Goal: Browse casually: Explore the website without a specific task or goal

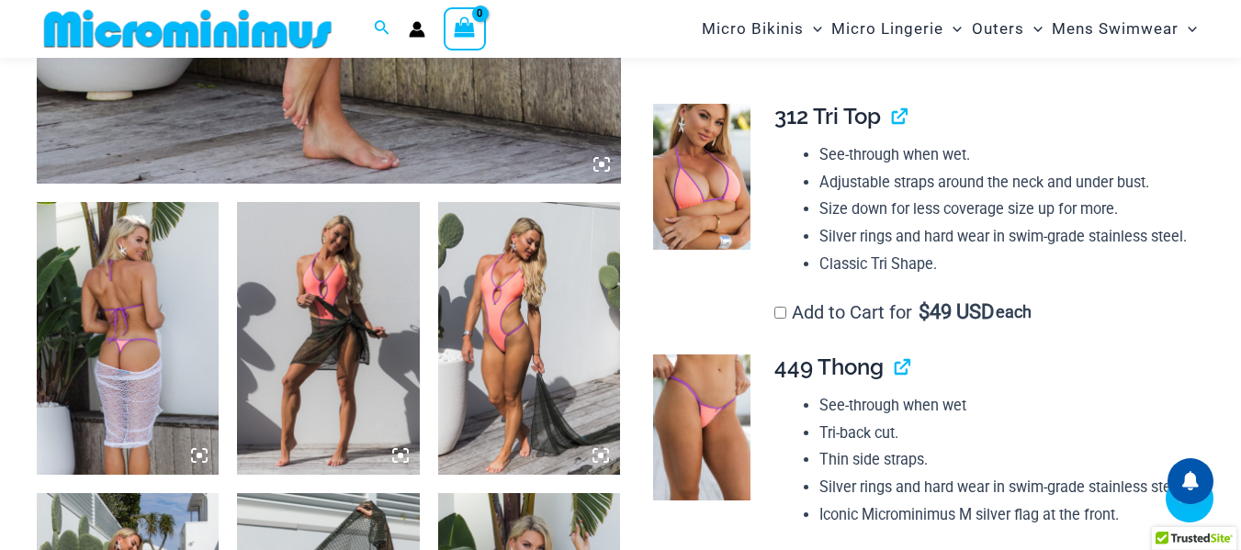
scroll to position [902, 0]
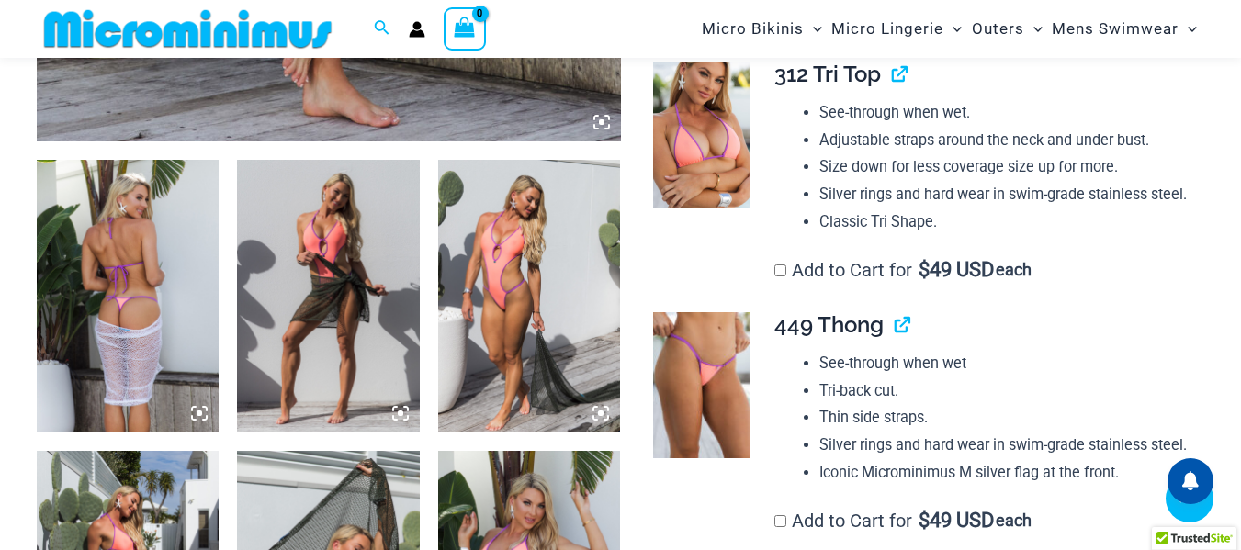
click at [186, 216] on img at bounding box center [128, 297] width 182 height 274
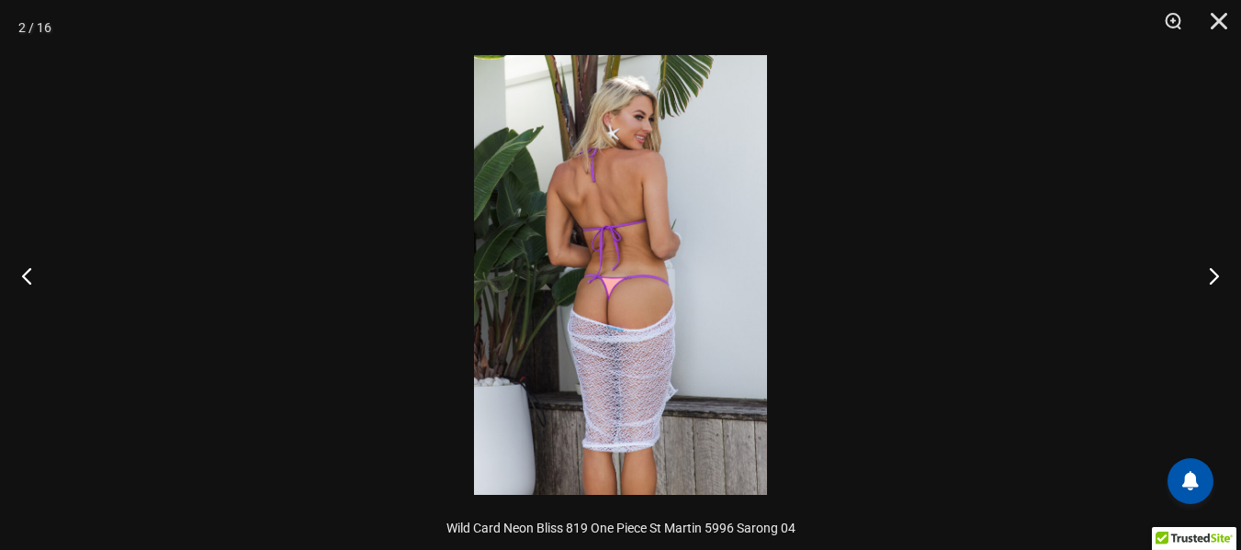
click at [649, 248] on img at bounding box center [620, 275] width 293 height 440
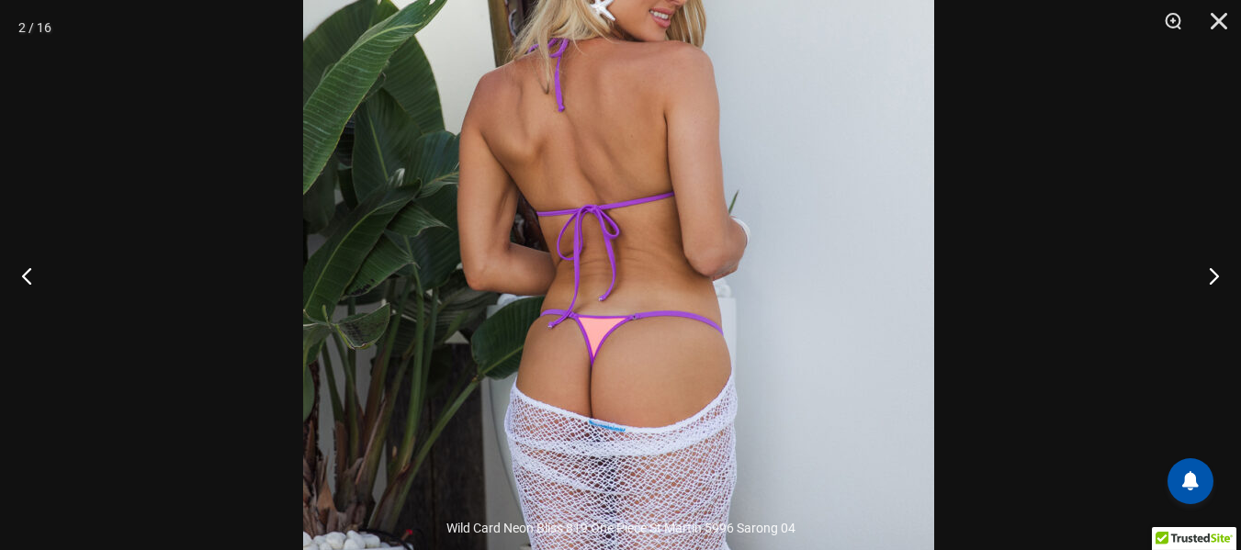
click at [756, 138] on img at bounding box center [618, 311] width 631 height 946
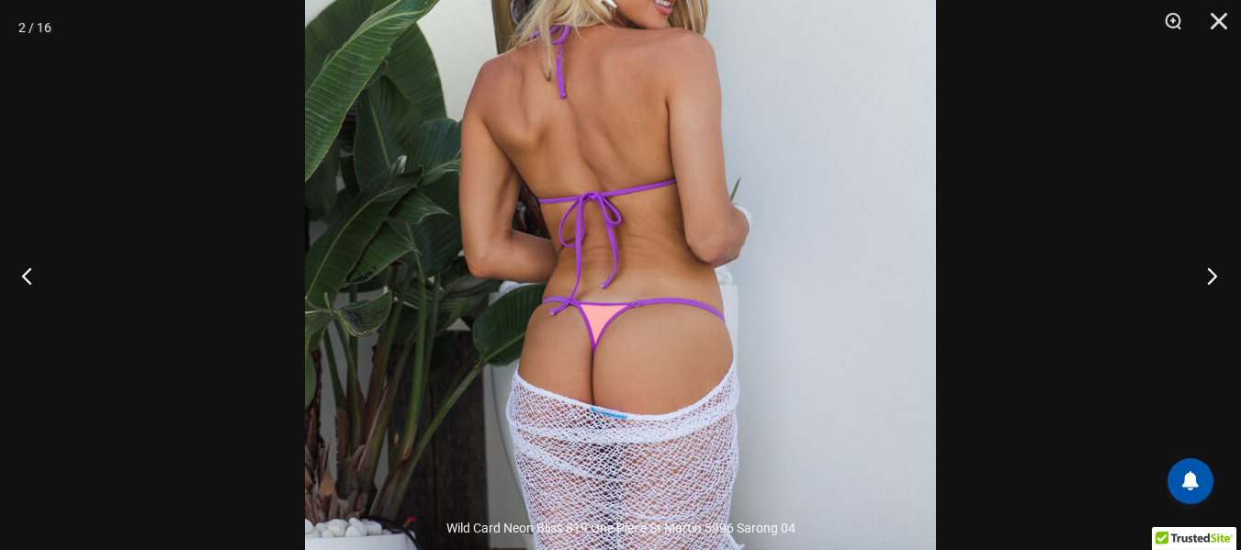
click at [1220, 282] on button "Next" at bounding box center [1206, 276] width 69 height 92
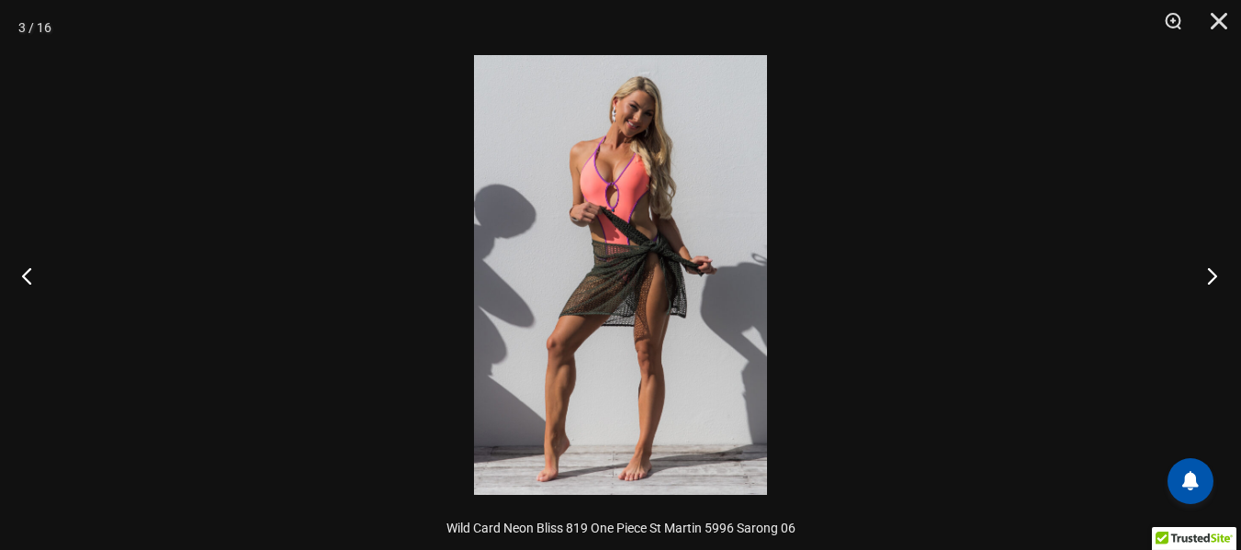
click at [1218, 280] on button "Next" at bounding box center [1206, 276] width 69 height 92
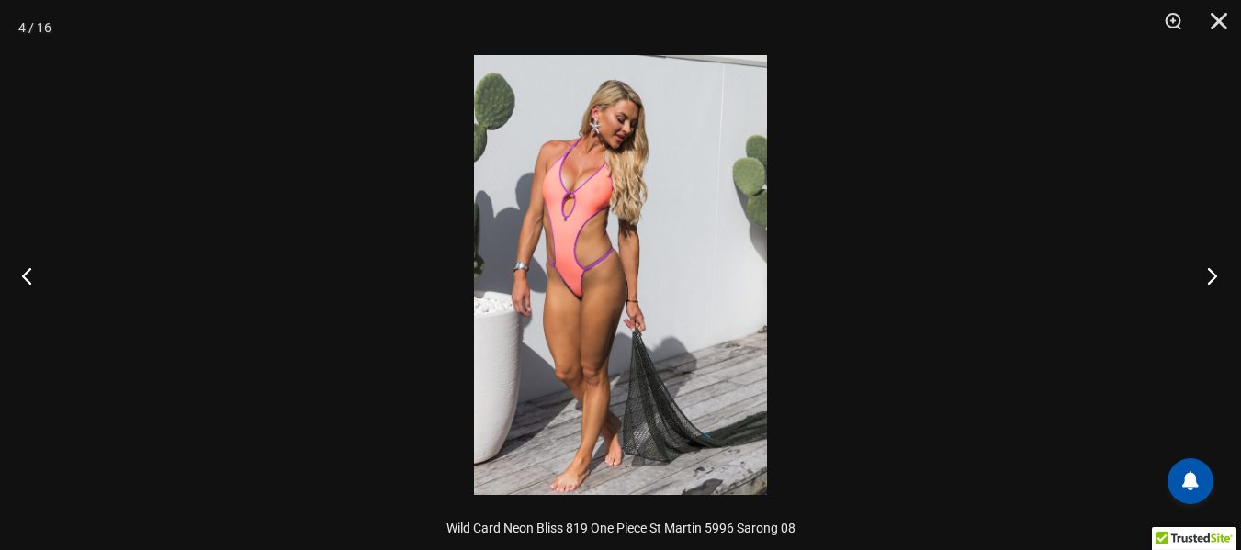
click at [1218, 280] on button "Next" at bounding box center [1206, 276] width 69 height 92
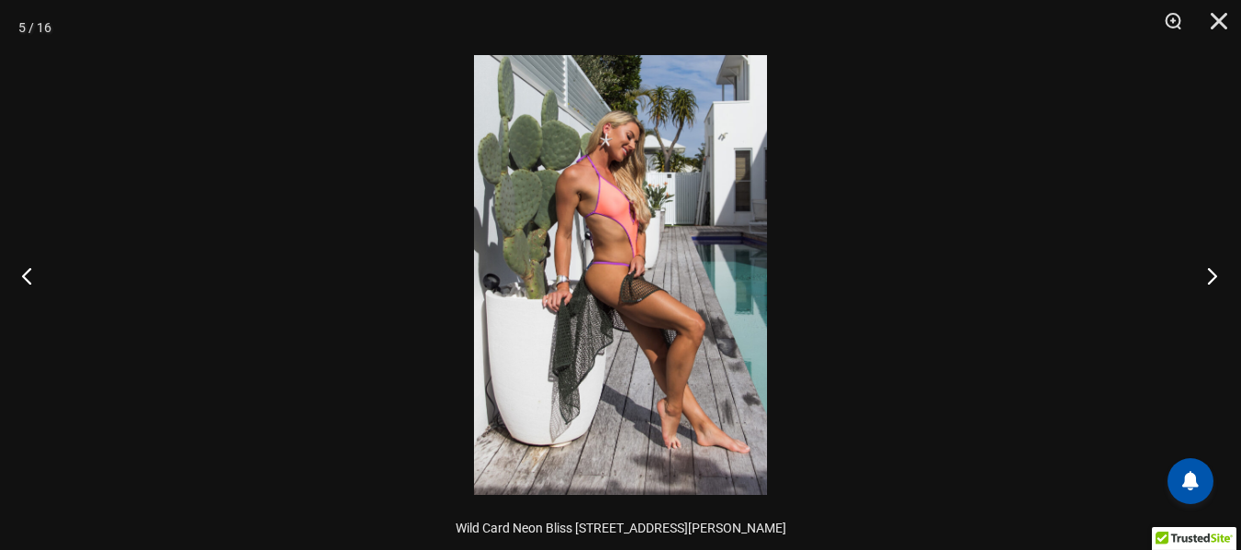
click at [1218, 280] on button "Next" at bounding box center [1206, 276] width 69 height 92
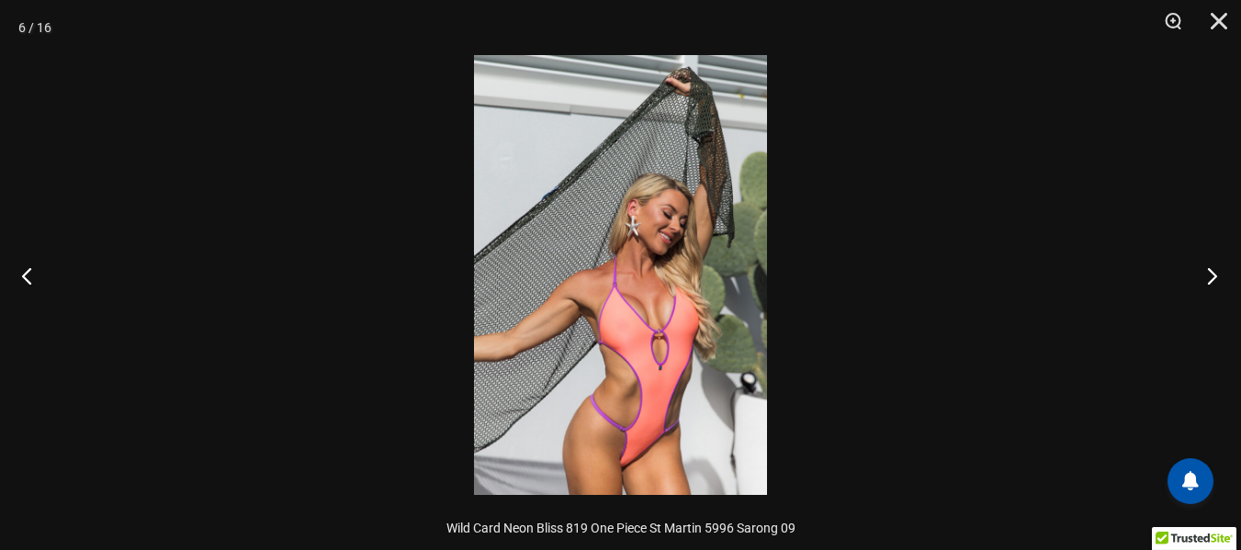
click at [1218, 280] on button "Next" at bounding box center [1206, 276] width 69 height 92
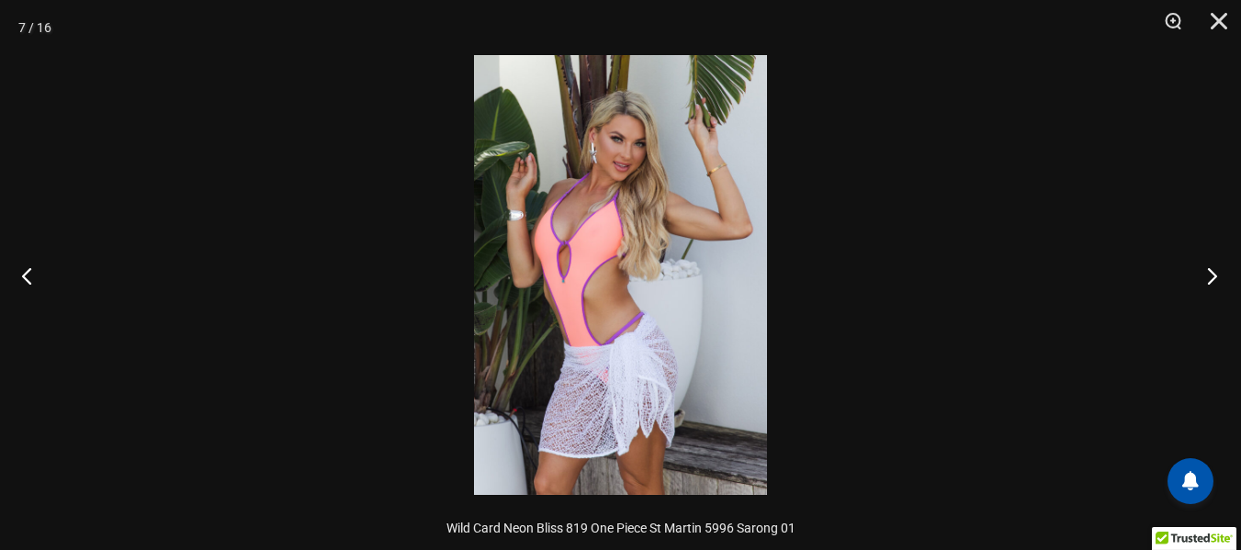
click at [1213, 276] on button "Next" at bounding box center [1206, 276] width 69 height 92
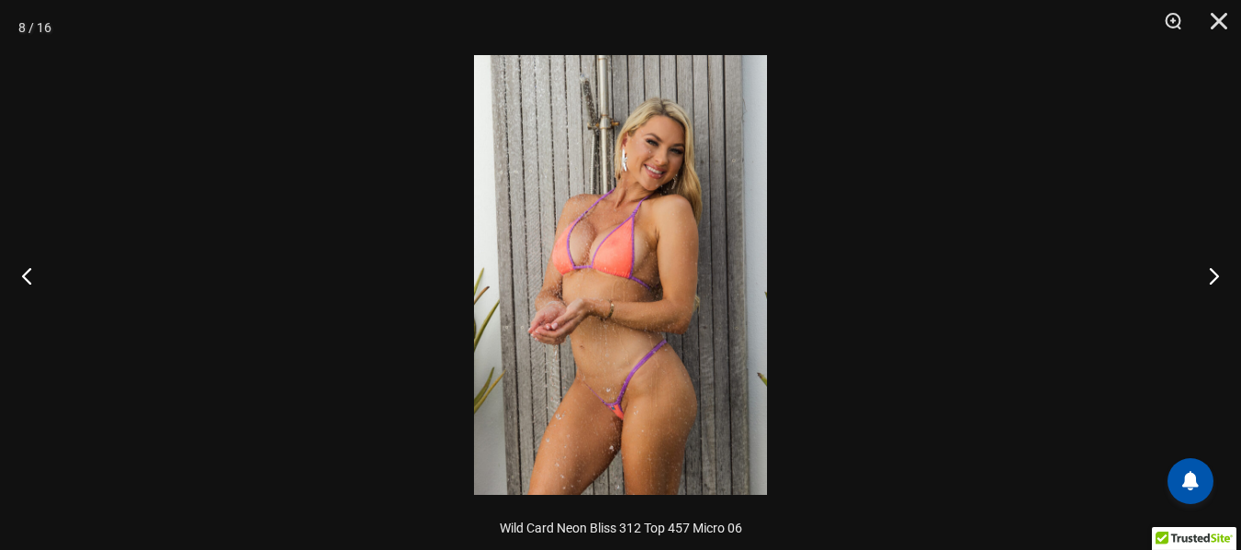
click at [663, 174] on img at bounding box center [620, 275] width 293 height 440
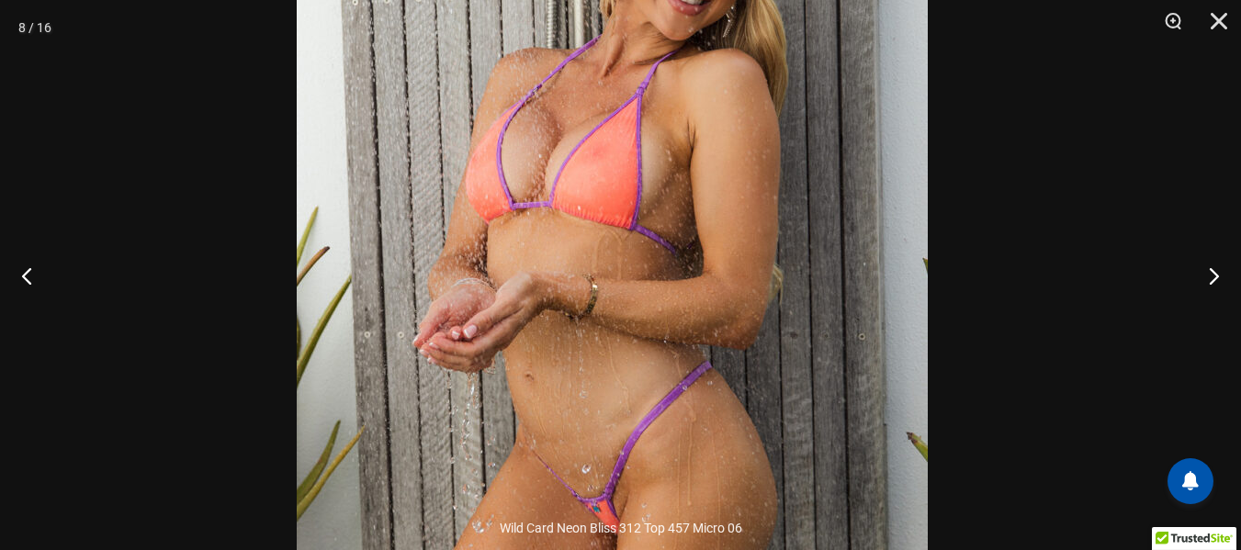
click at [733, 239] on img at bounding box center [612, 222] width 631 height 946
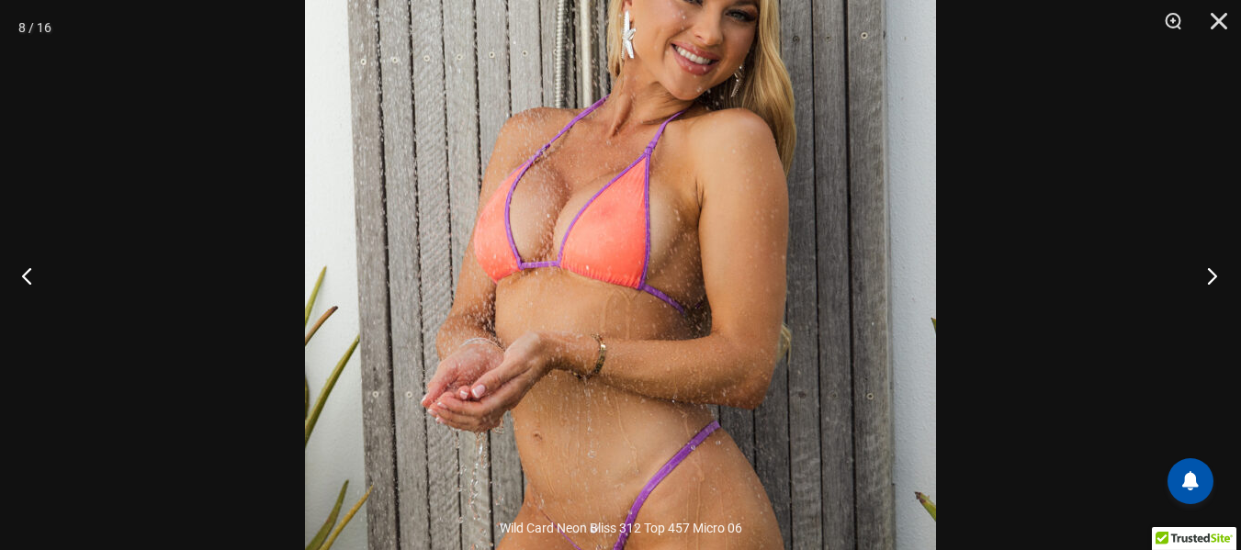
click at [1208, 272] on button "Next" at bounding box center [1206, 276] width 69 height 92
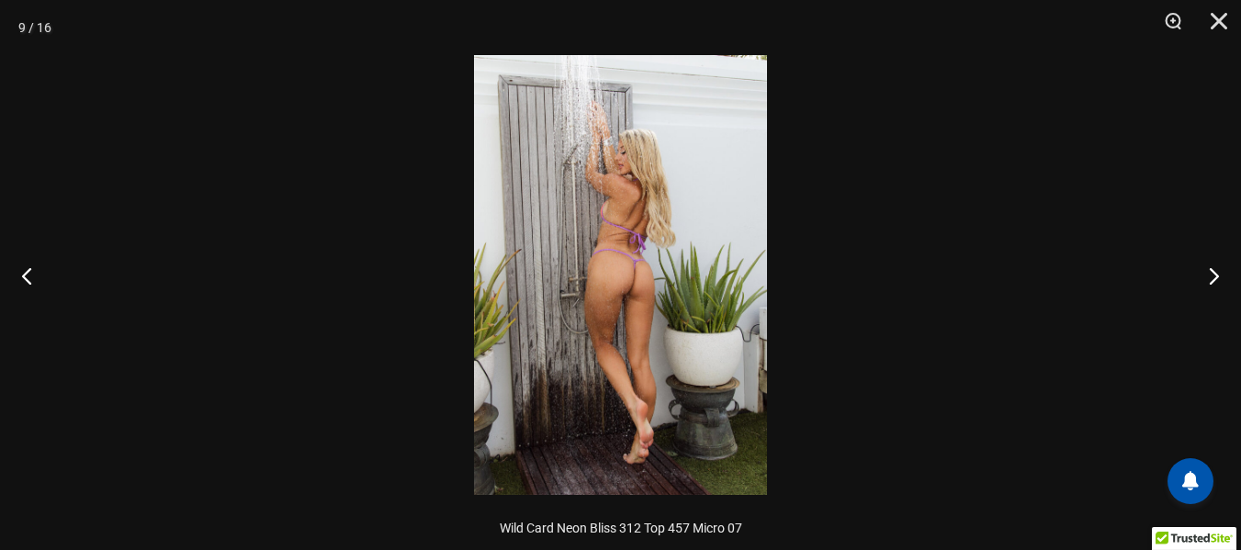
click at [648, 197] on img at bounding box center [620, 275] width 293 height 440
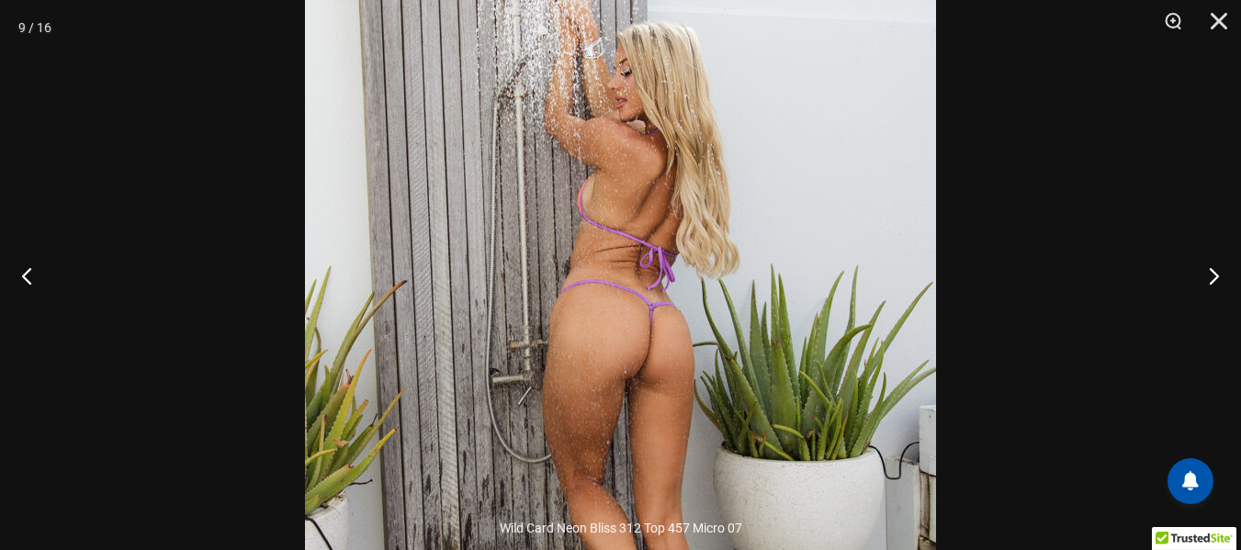
click at [750, 238] on img at bounding box center [620, 336] width 631 height 946
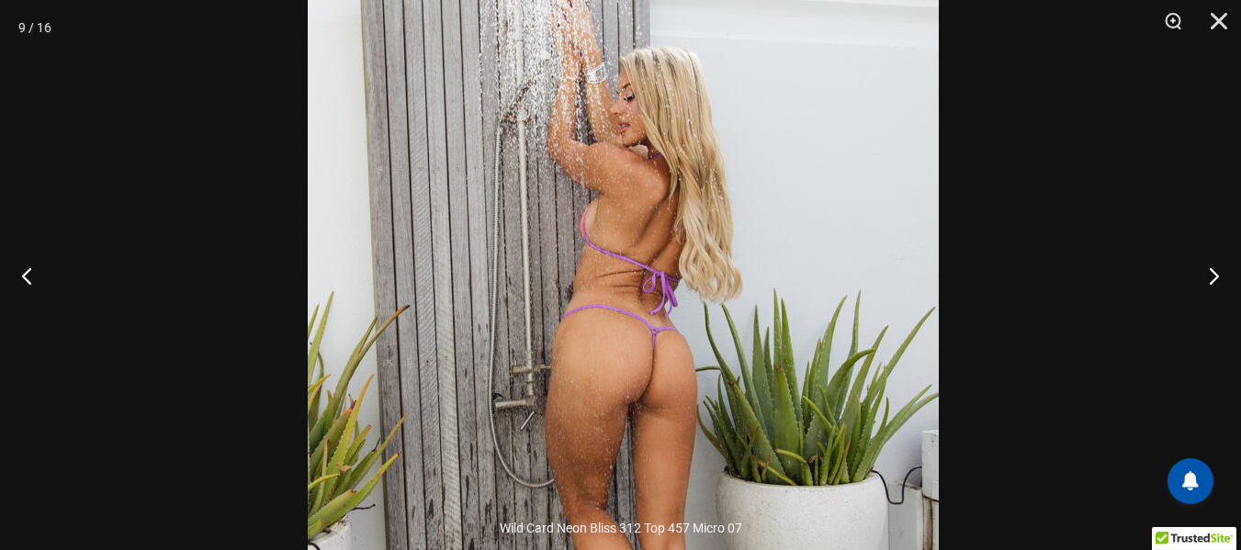
click at [753, 306] on img at bounding box center [623, 361] width 631 height 946
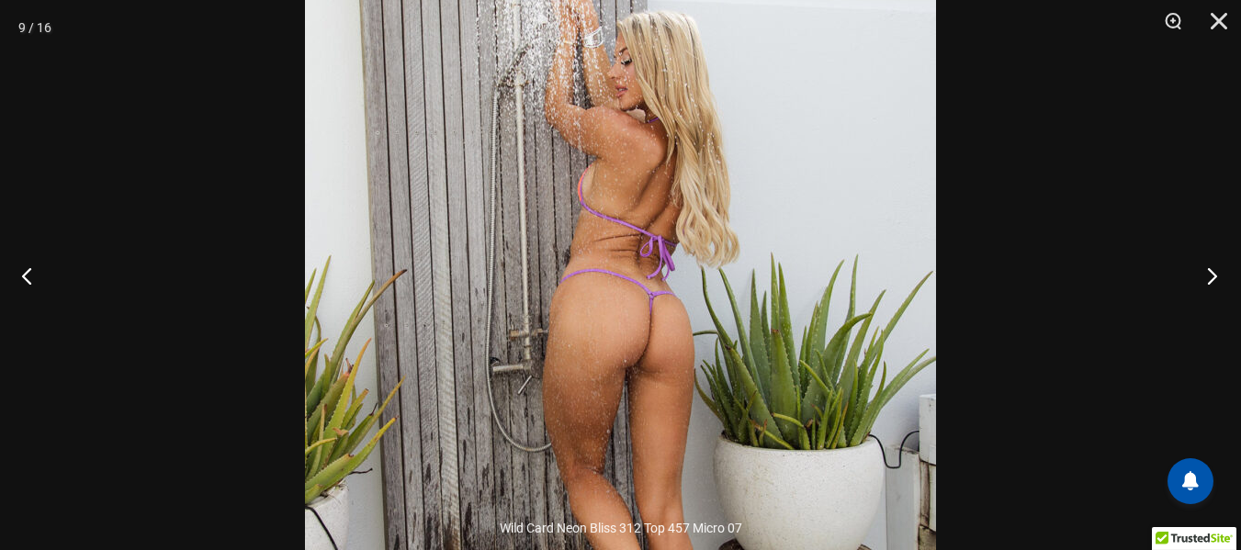
click at [1212, 276] on button "Next" at bounding box center [1206, 276] width 69 height 92
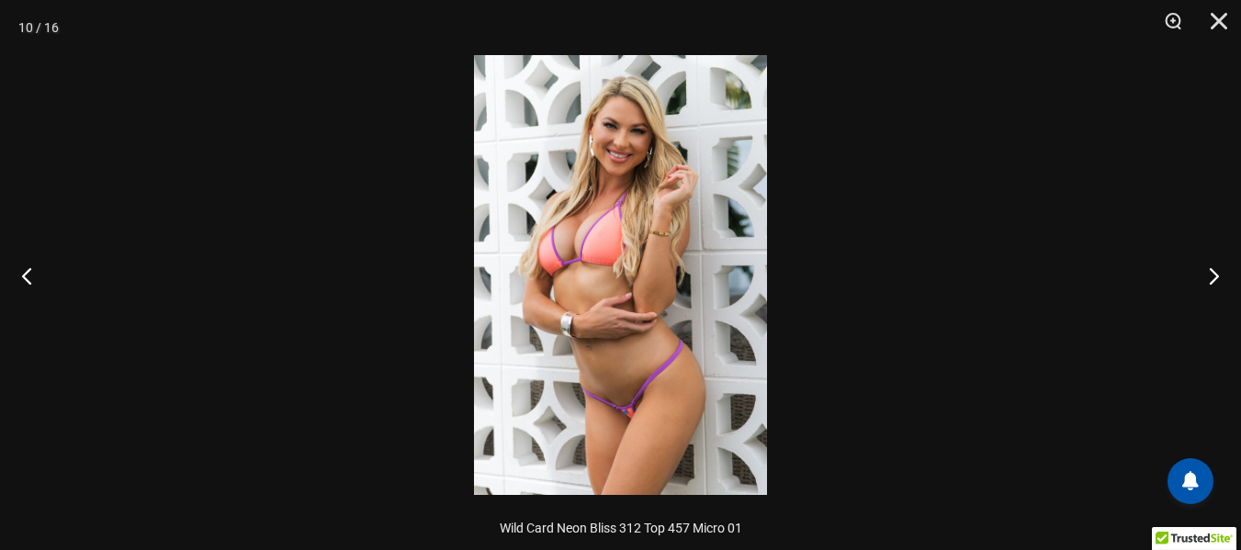
click at [583, 145] on img at bounding box center [620, 275] width 293 height 440
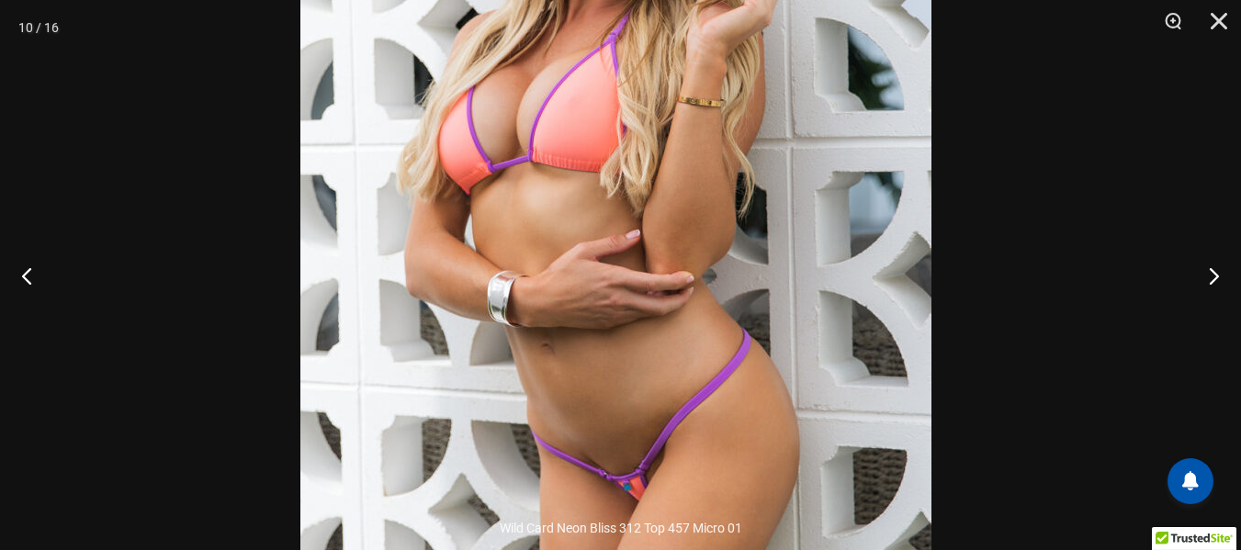
click at [820, 144] on img at bounding box center [615, 192] width 631 height 946
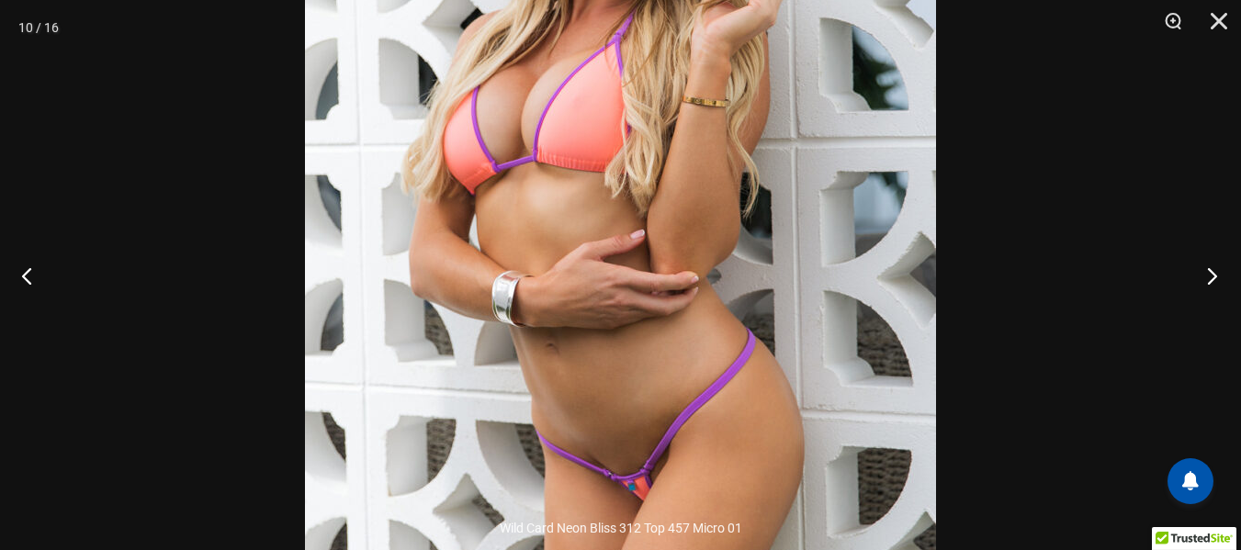
click at [1216, 274] on button "Next" at bounding box center [1206, 276] width 69 height 92
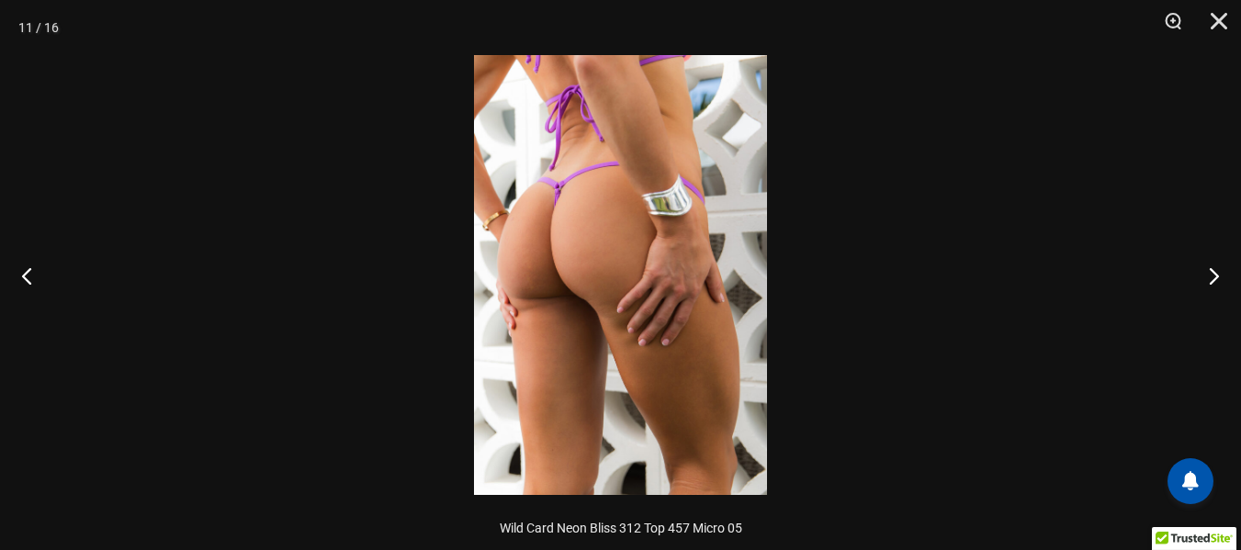
click at [608, 137] on img at bounding box center [620, 275] width 293 height 440
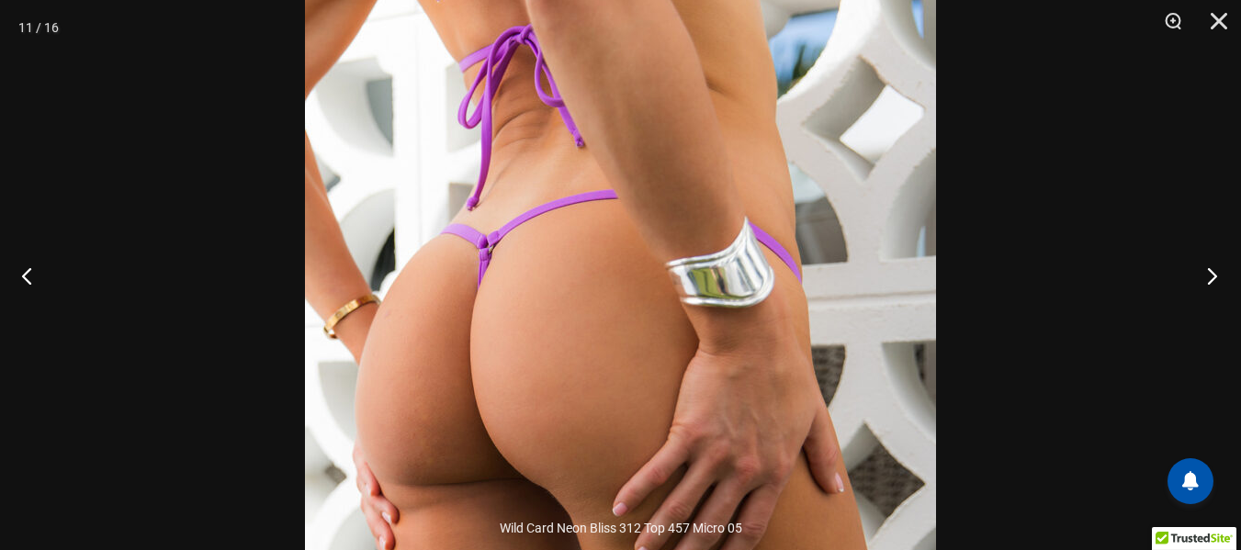
click at [1211, 272] on button "Next" at bounding box center [1206, 276] width 69 height 92
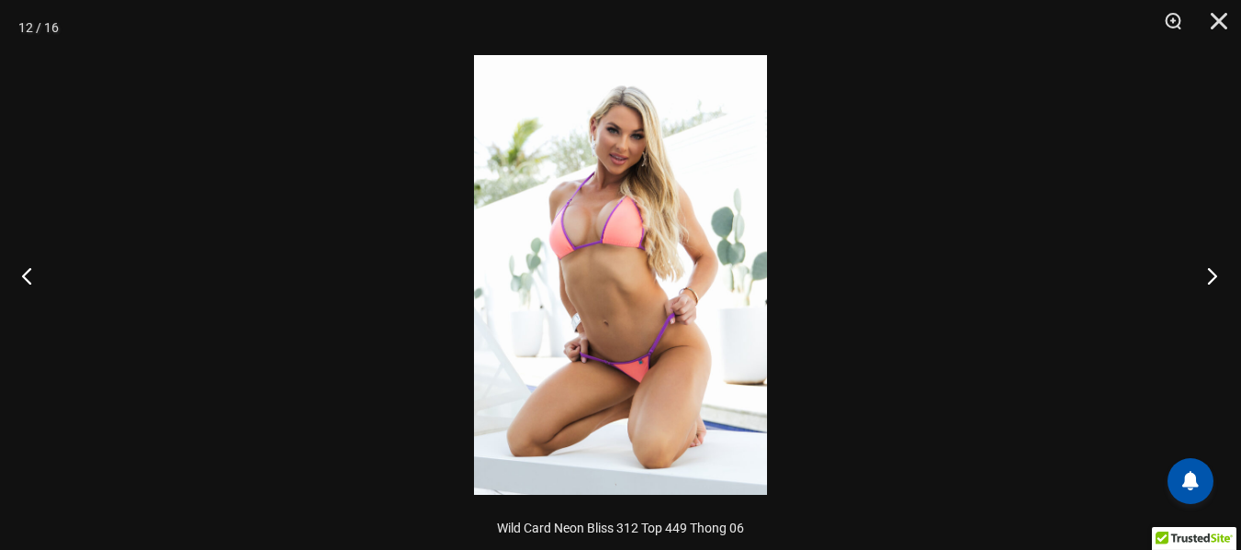
click at [1211, 272] on button "Next" at bounding box center [1206, 276] width 69 height 92
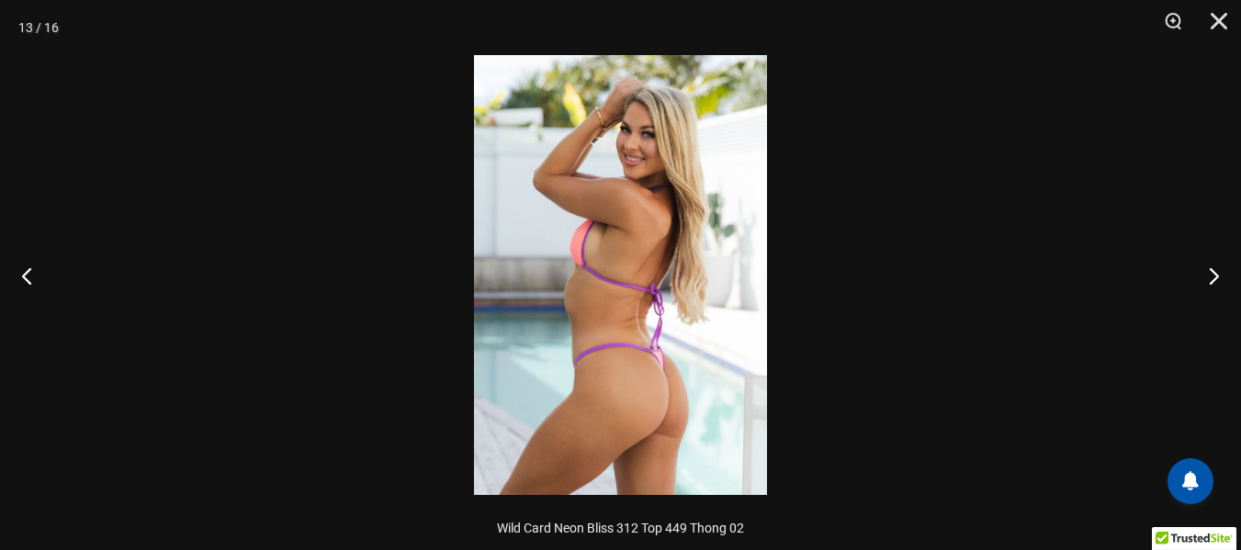
click at [665, 159] on img at bounding box center [620, 275] width 293 height 440
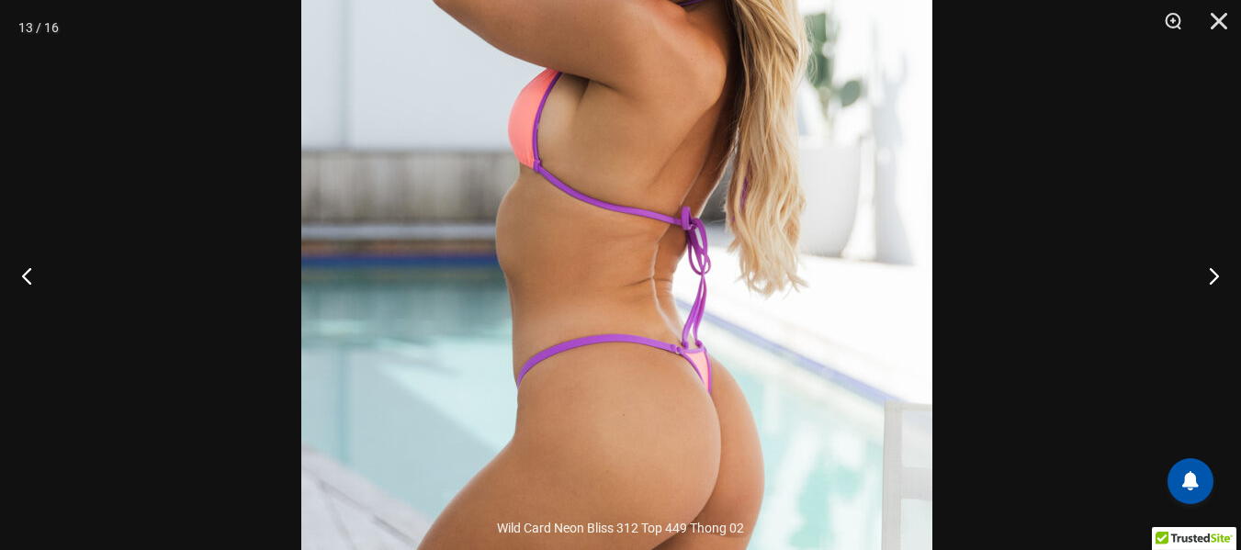
click at [829, 131] on img at bounding box center [616, 188] width 631 height 946
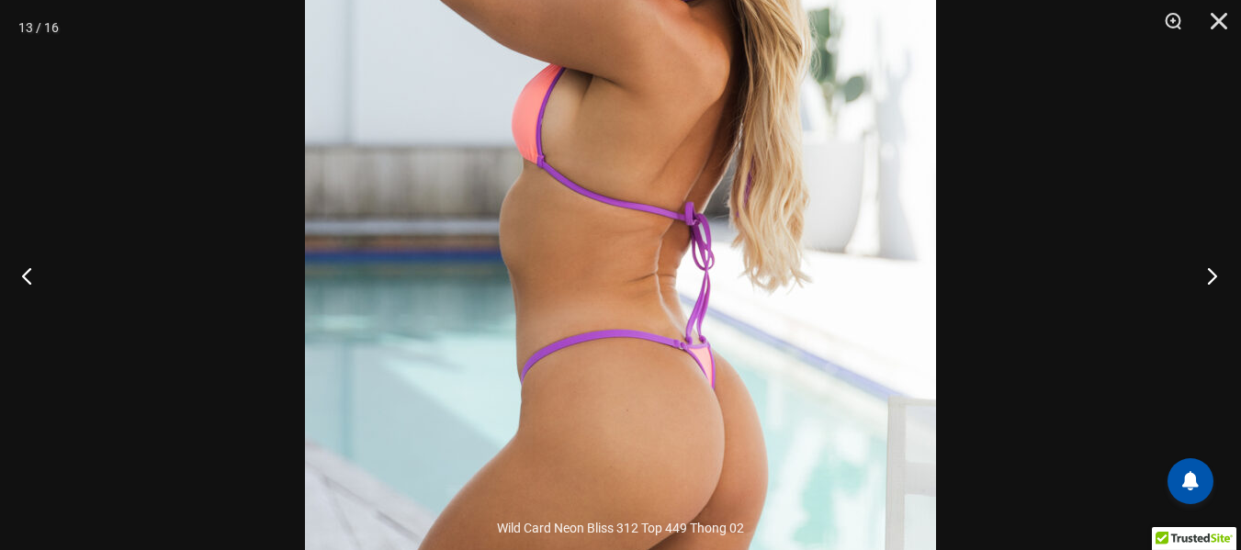
click at [1217, 274] on button "Next" at bounding box center [1206, 276] width 69 height 92
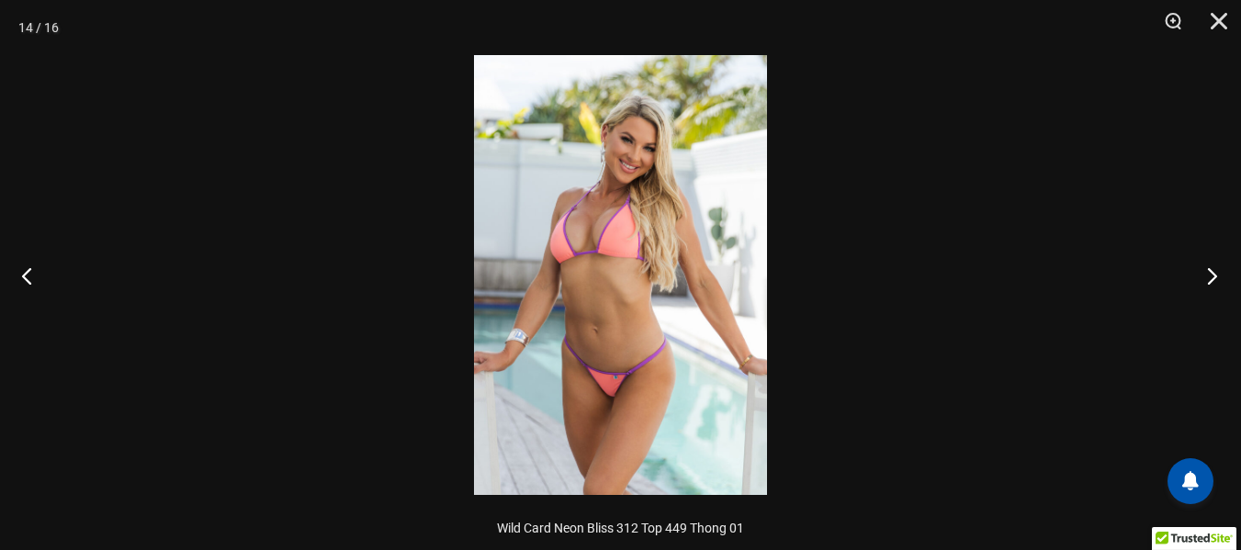
click at [1217, 274] on button "Next" at bounding box center [1206, 276] width 69 height 92
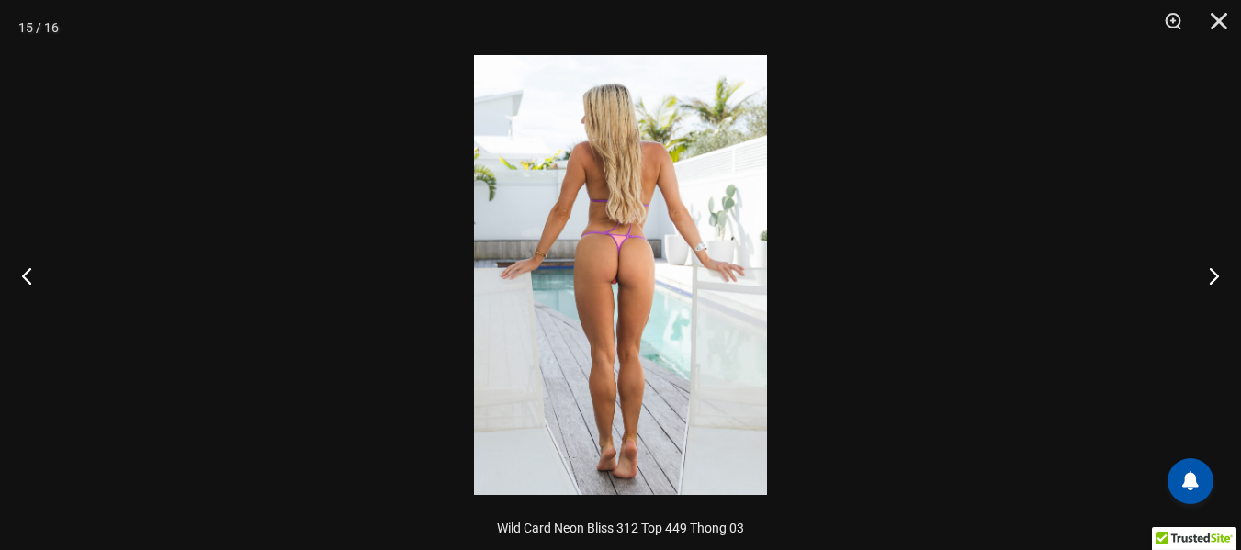
click at [525, 152] on img at bounding box center [620, 275] width 293 height 440
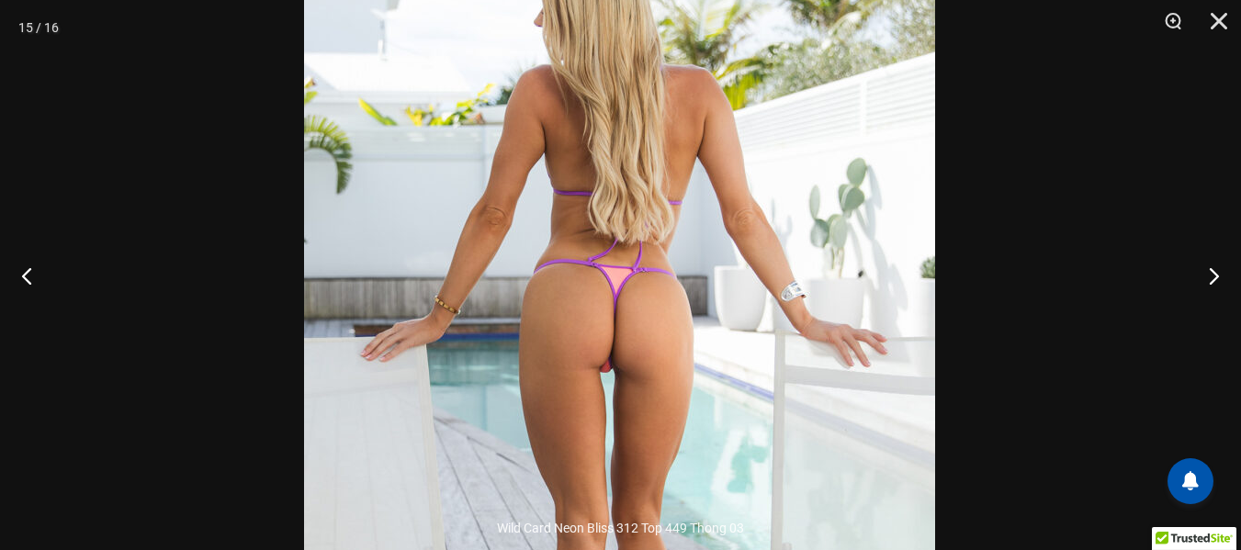
click at [655, 293] on img at bounding box center [619, 353] width 631 height 946
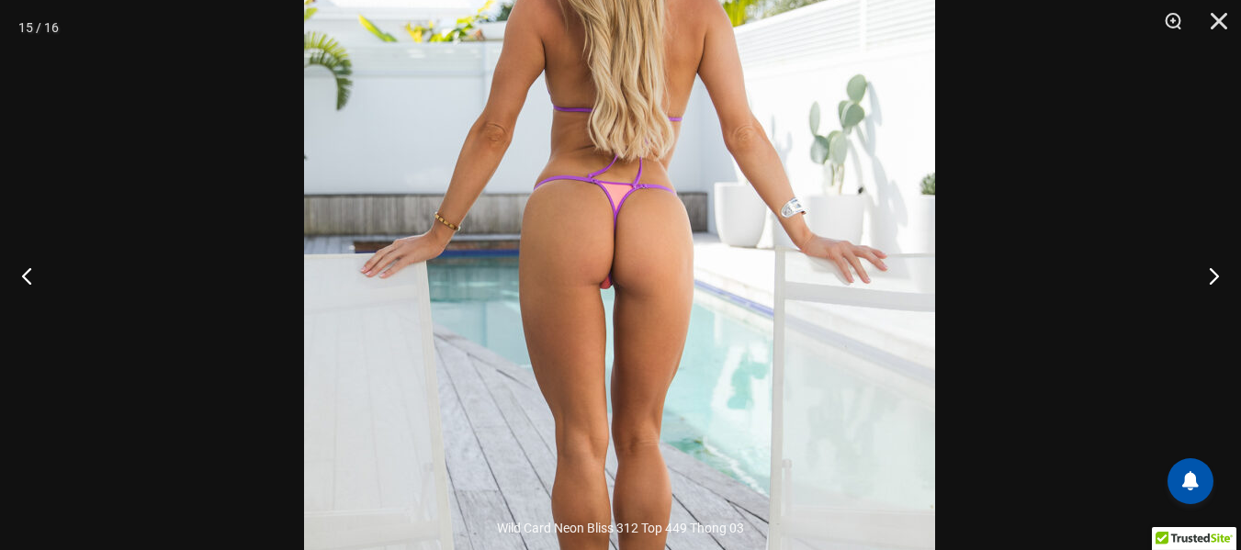
click at [747, 148] on img at bounding box center [619, 269] width 631 height 946
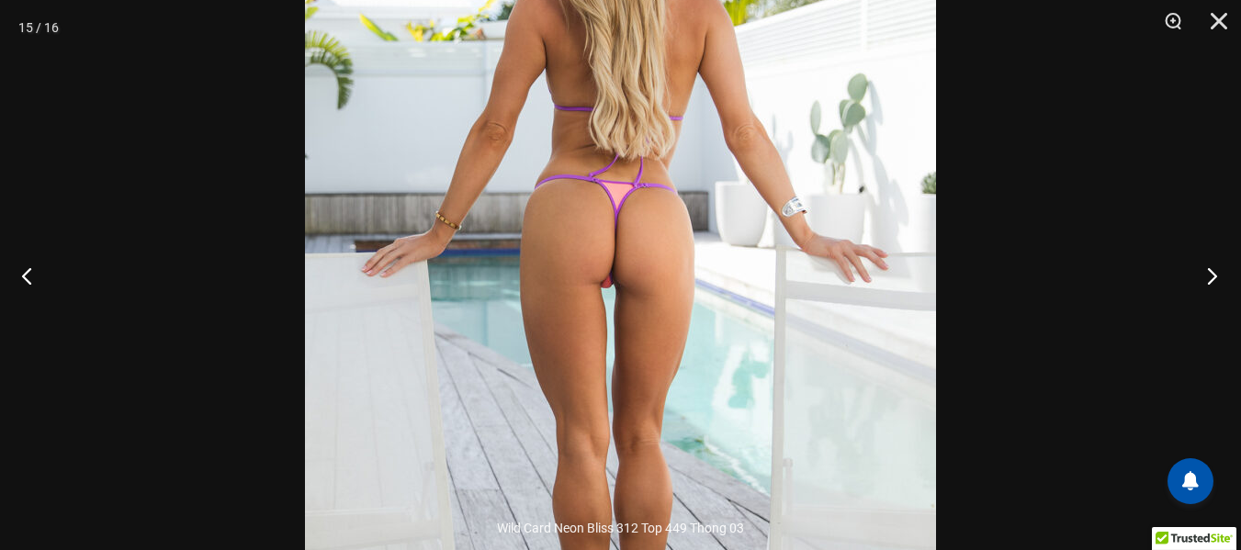
click at [1217, 276] on button "Next" at bounding box center [1206, 276] width 69 height 92
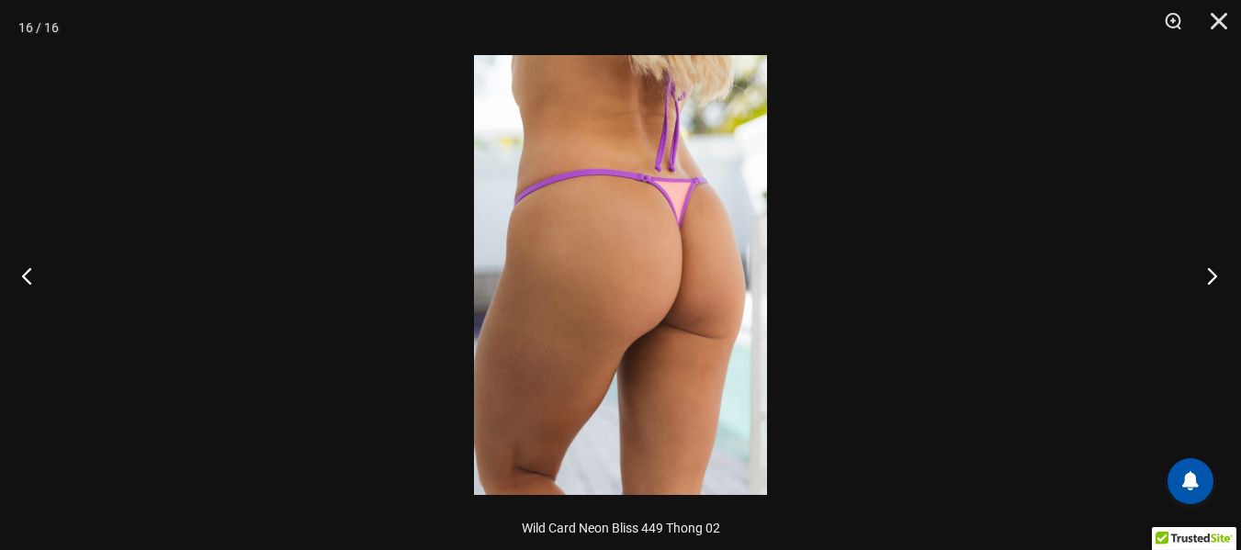
click at [1212, 273] on button "Next" at bounding box center [1206, 276] width 69 height 92
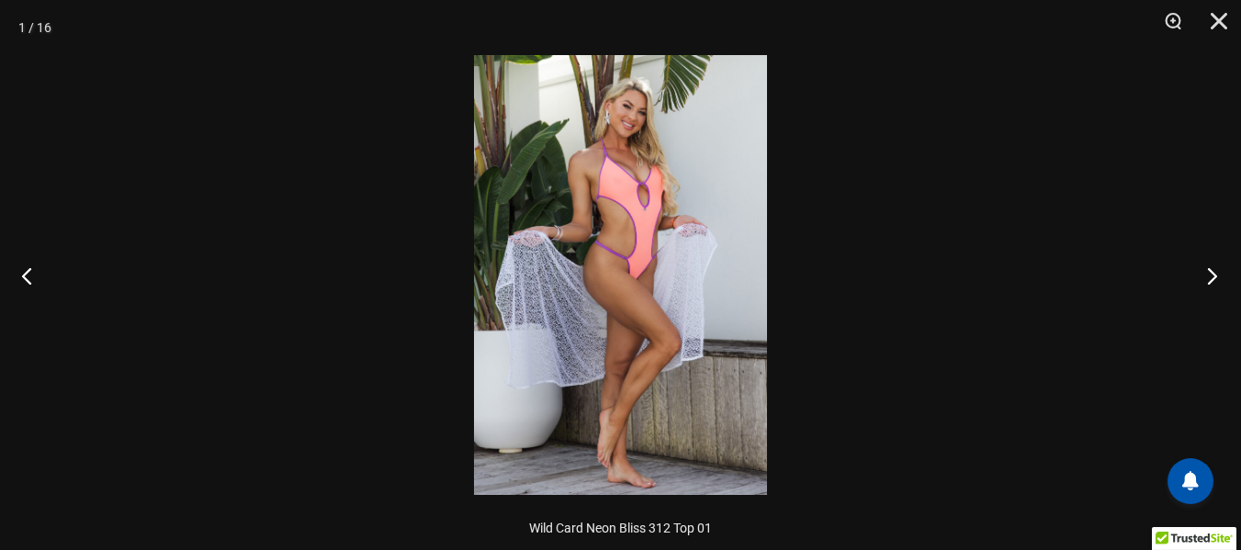
click at [1212, 273] on button "Next" at bounding box center [1206, 276] width 69 height 92
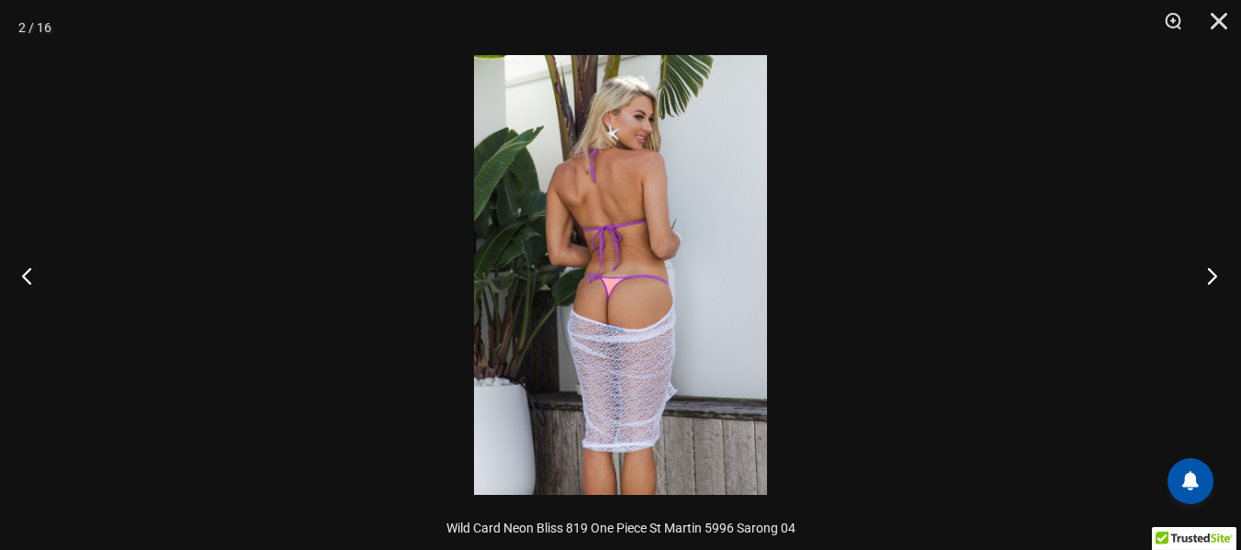
click at [1212, 273] on button "Next" at bounding box center [1206, 276] width 69 height 92
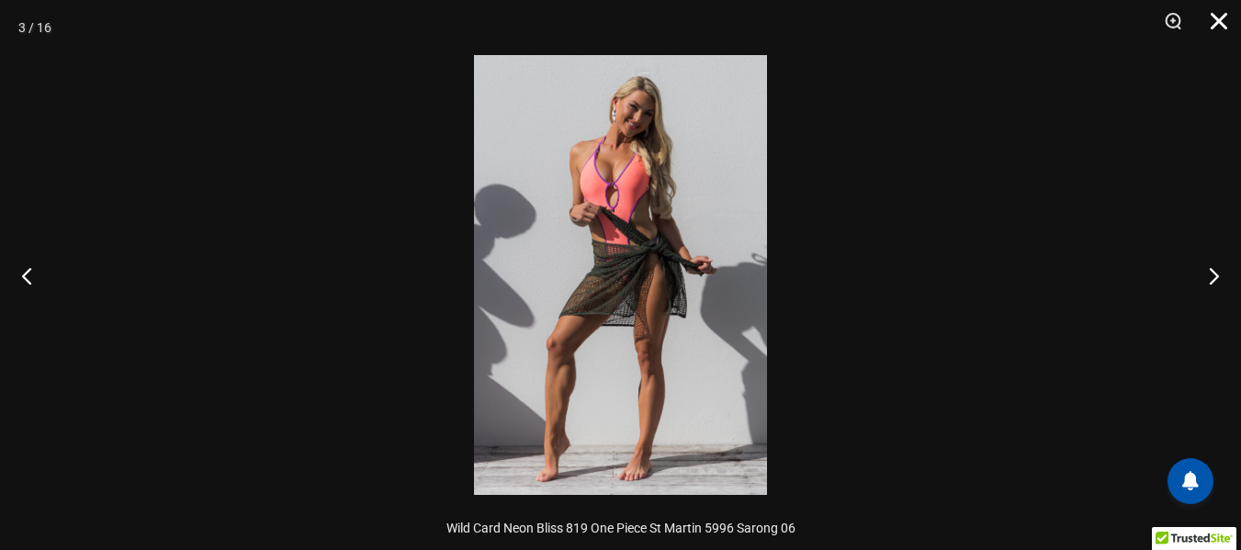
click at [1212, 16] on button "Close" at bounding box center [1212, 27] width 46 height 55
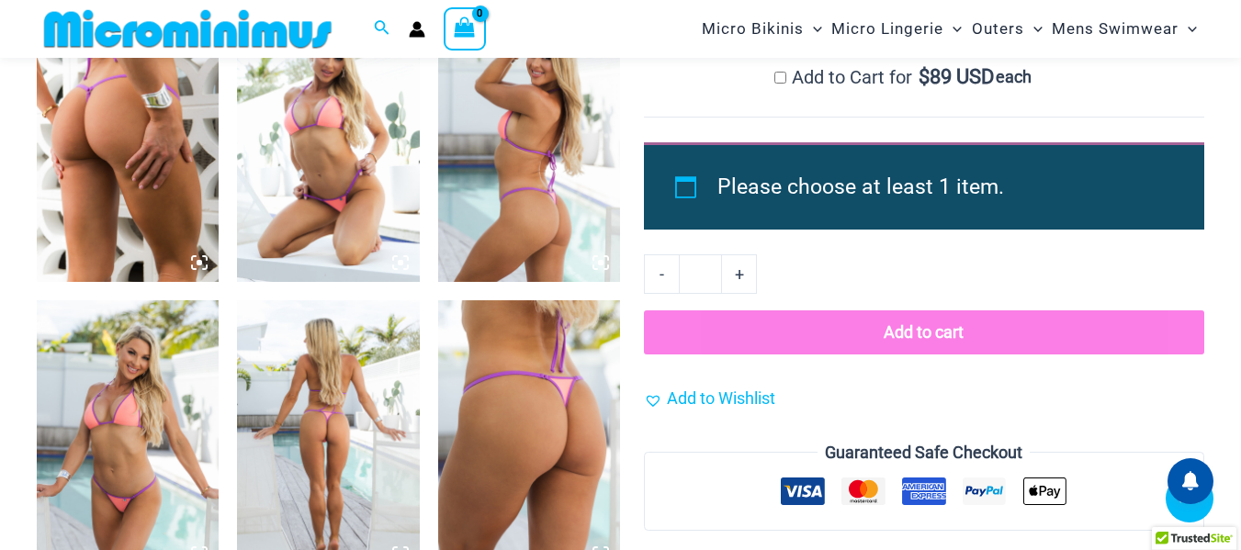
scroll to position [1821, 0]
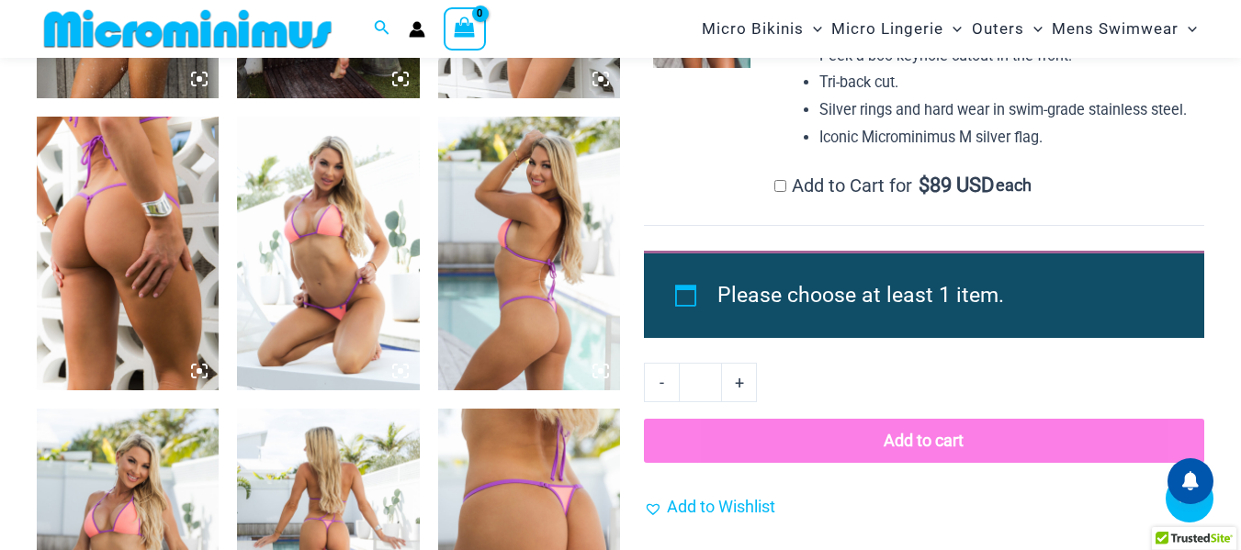
click at [123, 153] on img at bounding box center [128, 254] width 182 height 274
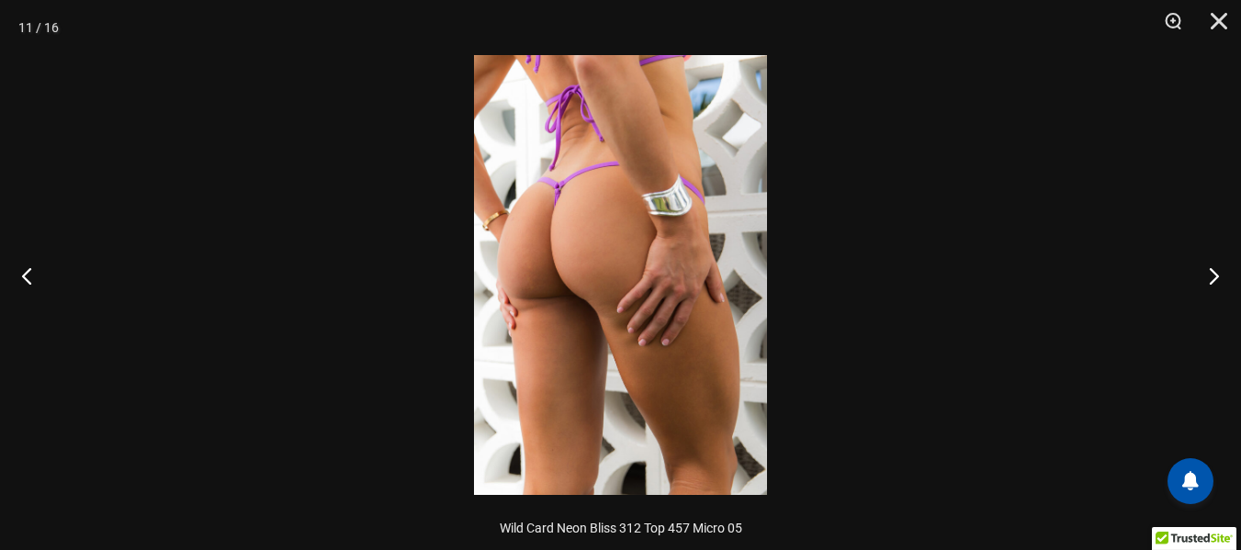
click at [643, 203] on img at bounding box center [620, 275] width 293 height 440
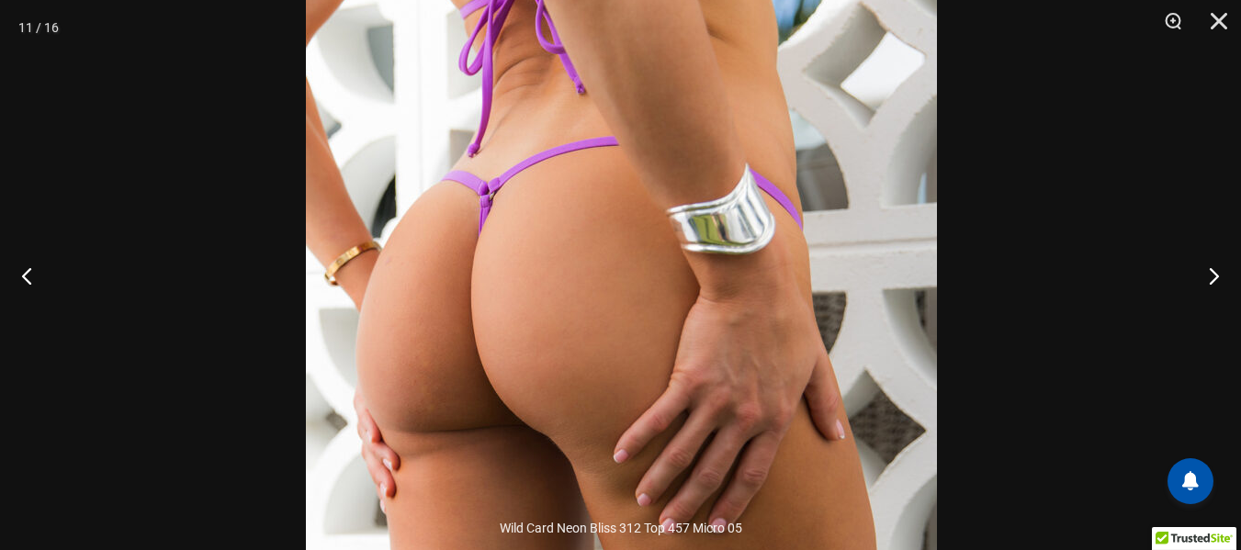
click at [801, 178] on img at bounding box center [621, 381] width 631 height 946
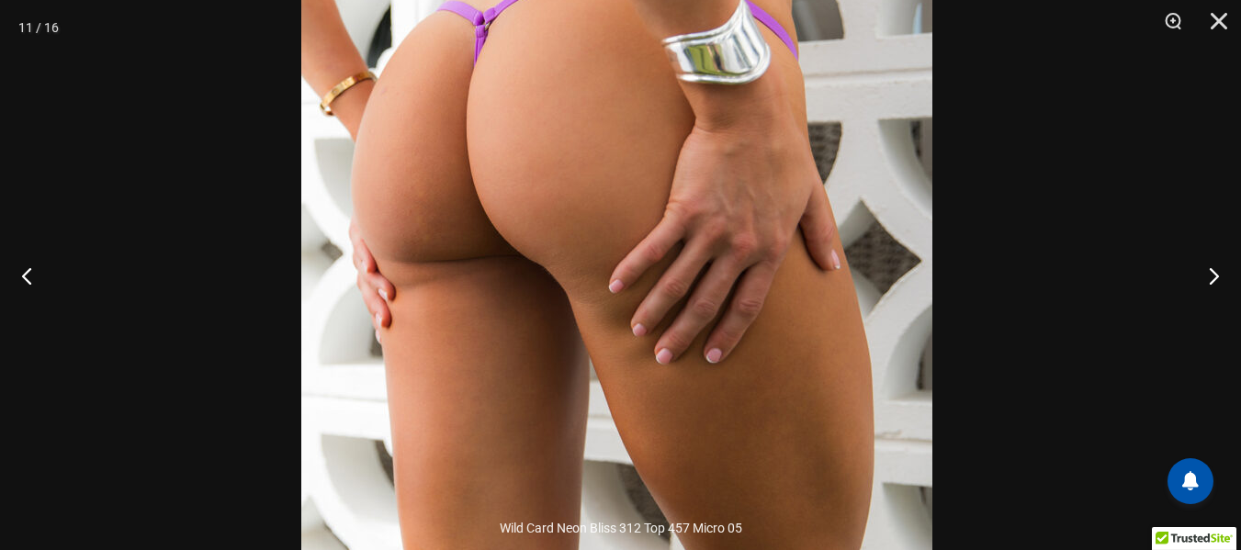
click at [758, 82] on img at bounding box center [616, 211] width 631 height 946
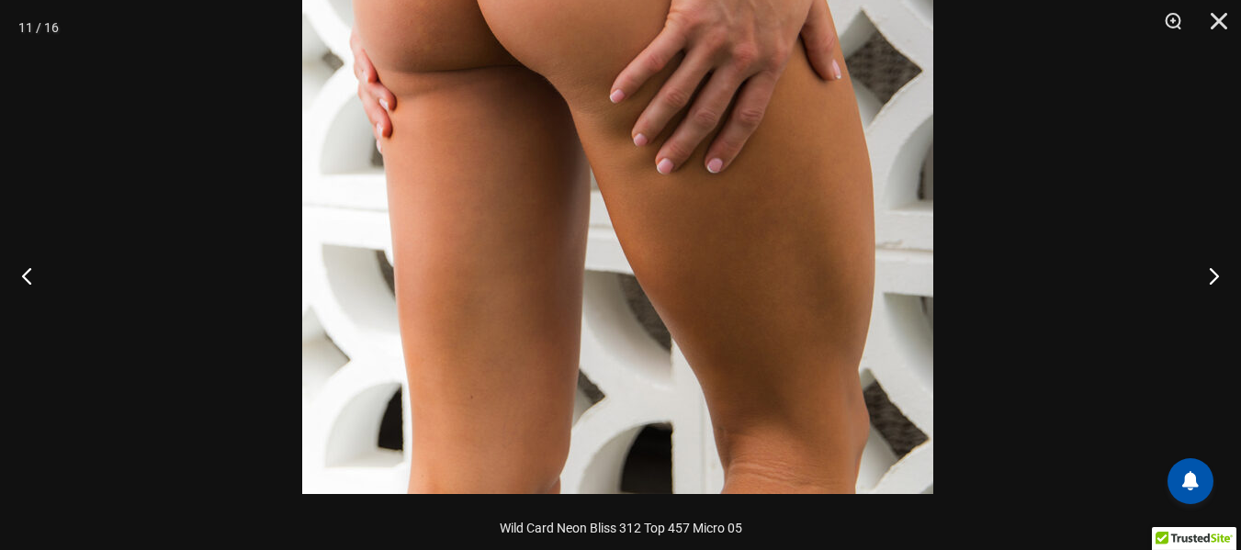
click at [750, 167] on img at bounding box center [617, 21] width 631 height 946
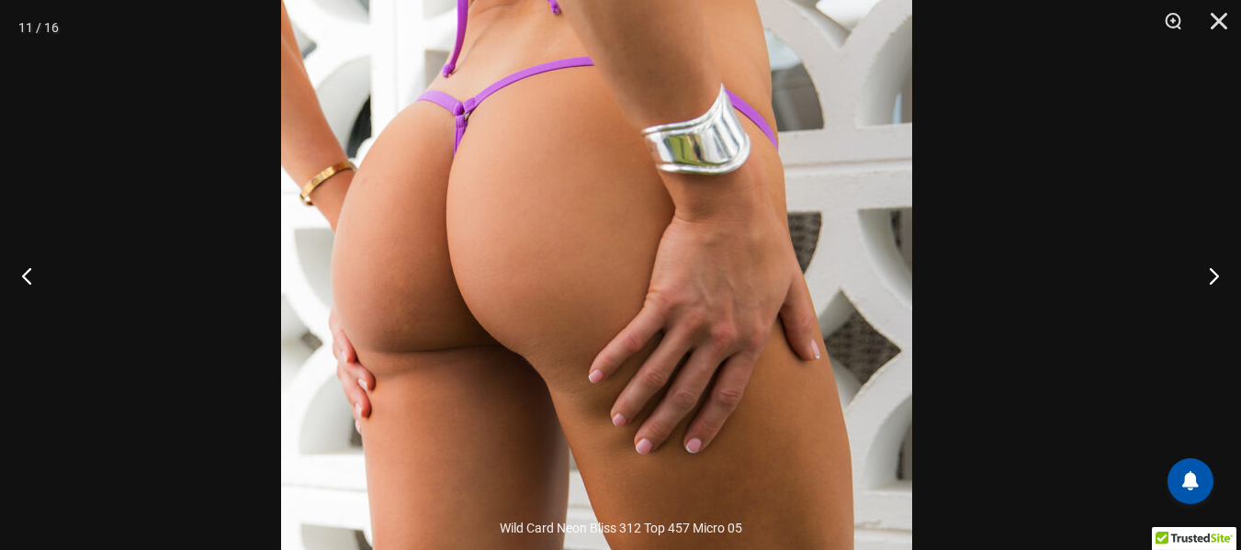
click at [716, 444] on img at bounding box center [596, 301] width 631 height 946
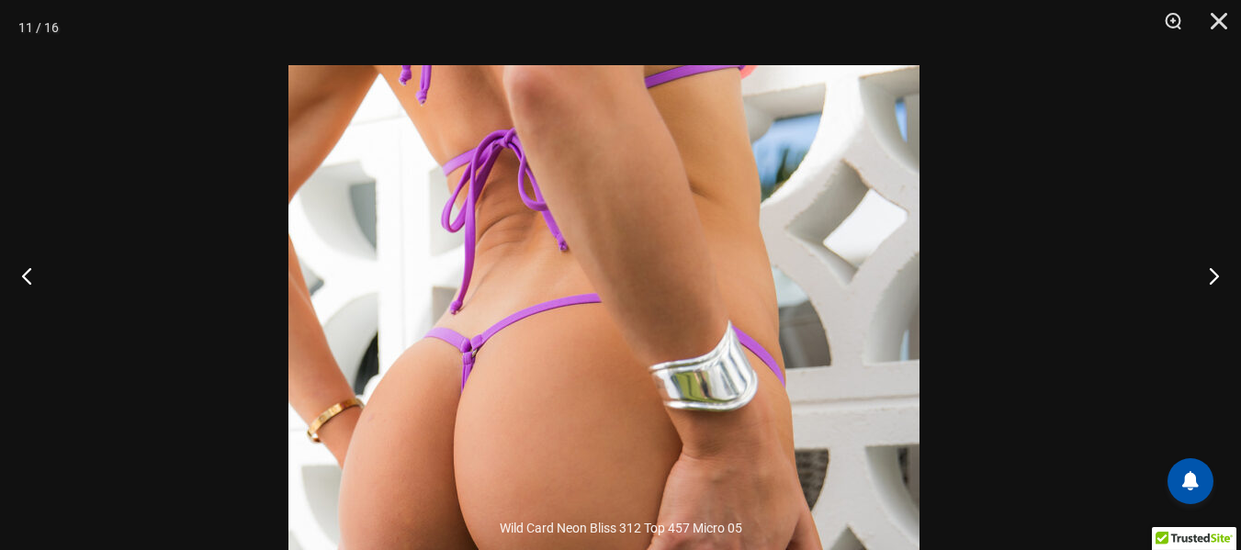
click at [671, 389] on img at bounding box center [603, 538] width 631 height 946
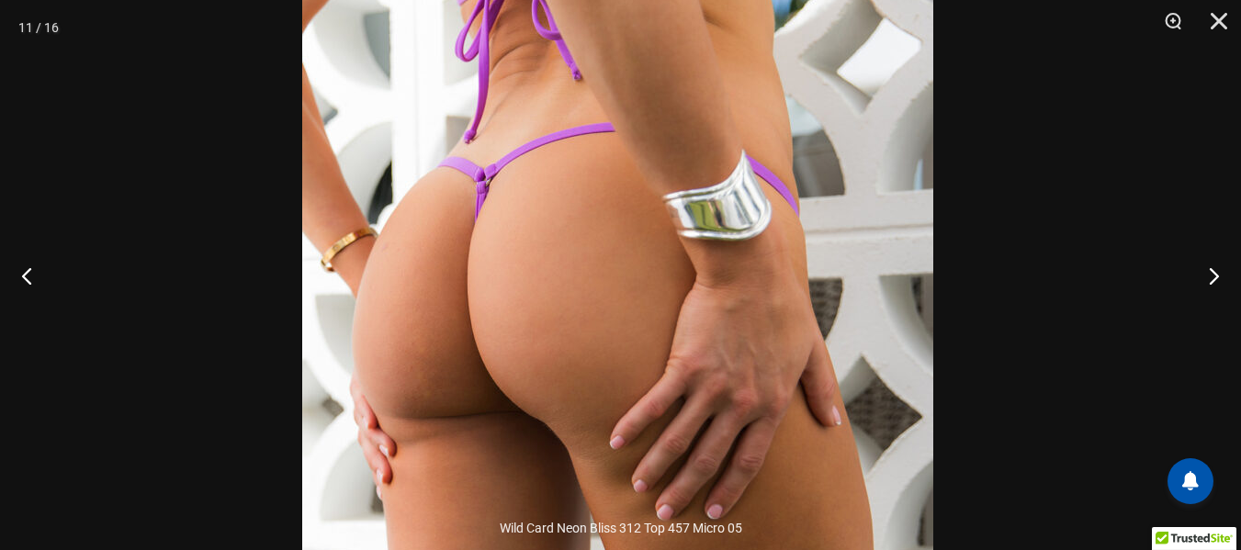
click at [864, 168] on img at bounding box center [617, 367] width 631 height 946
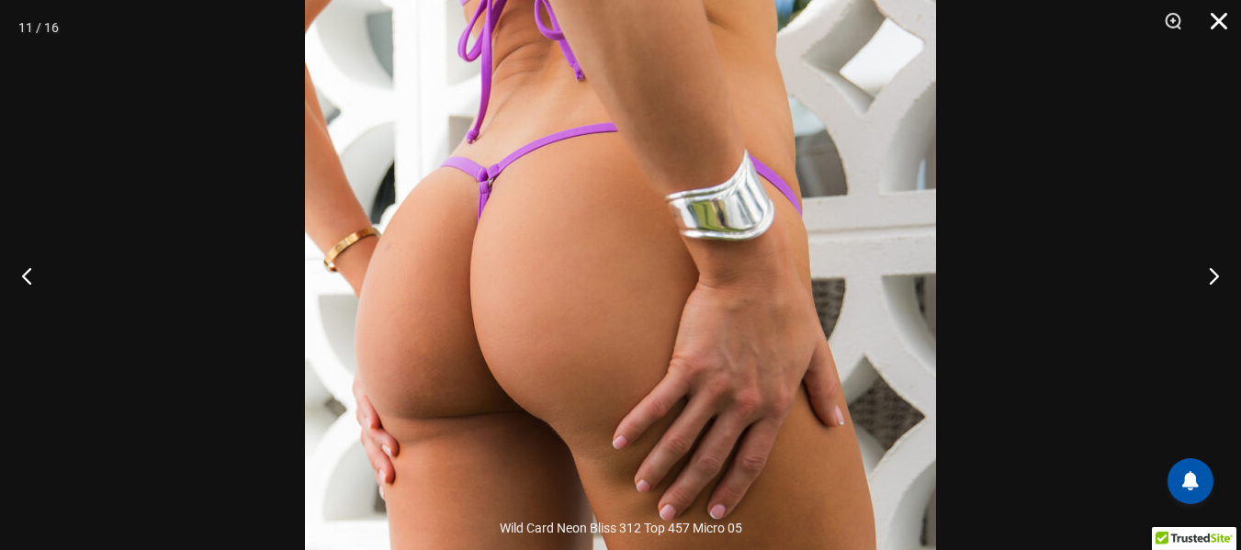
click at [1222, 24] on button "Close" at bounding box center [1212, 27] width 46 height 55
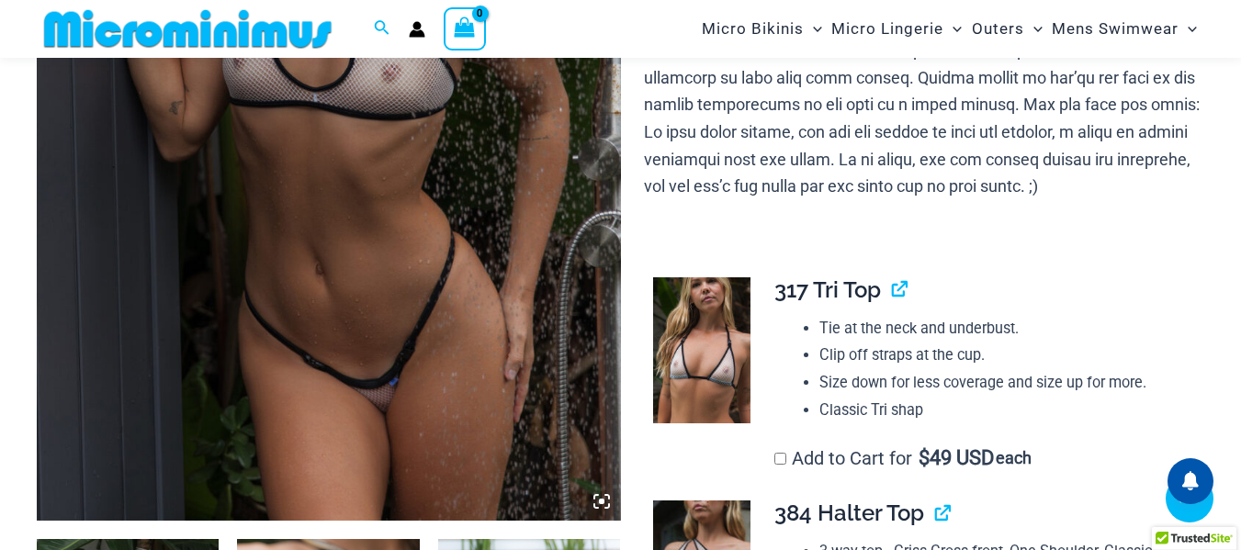
scroll to position [535, 0]
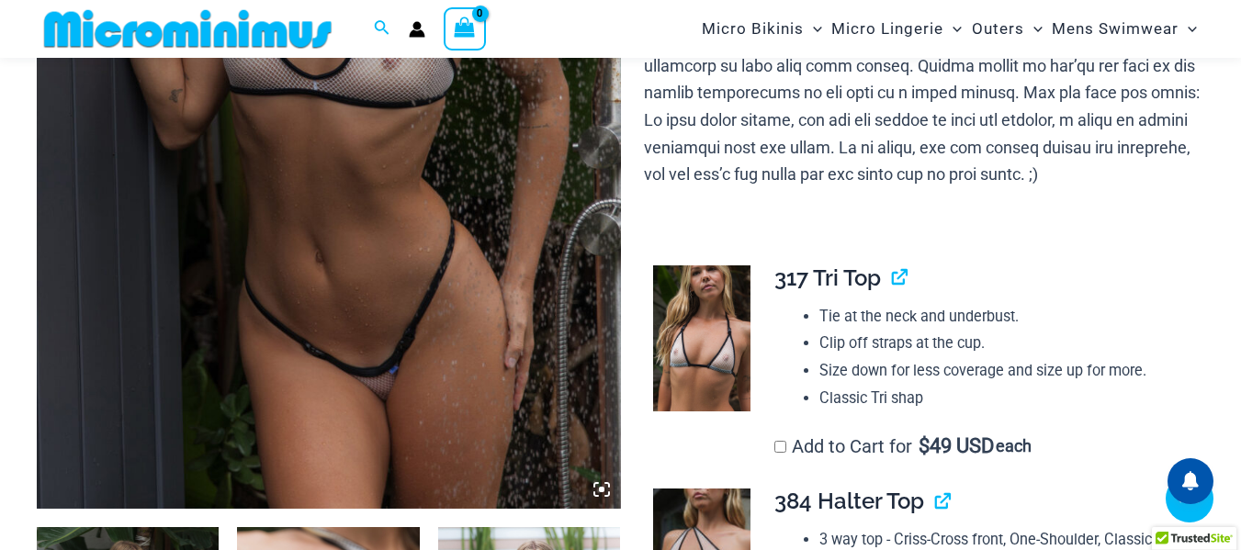
click at [242, 197] on img at bounding box center [329, 70] width 584 height 875
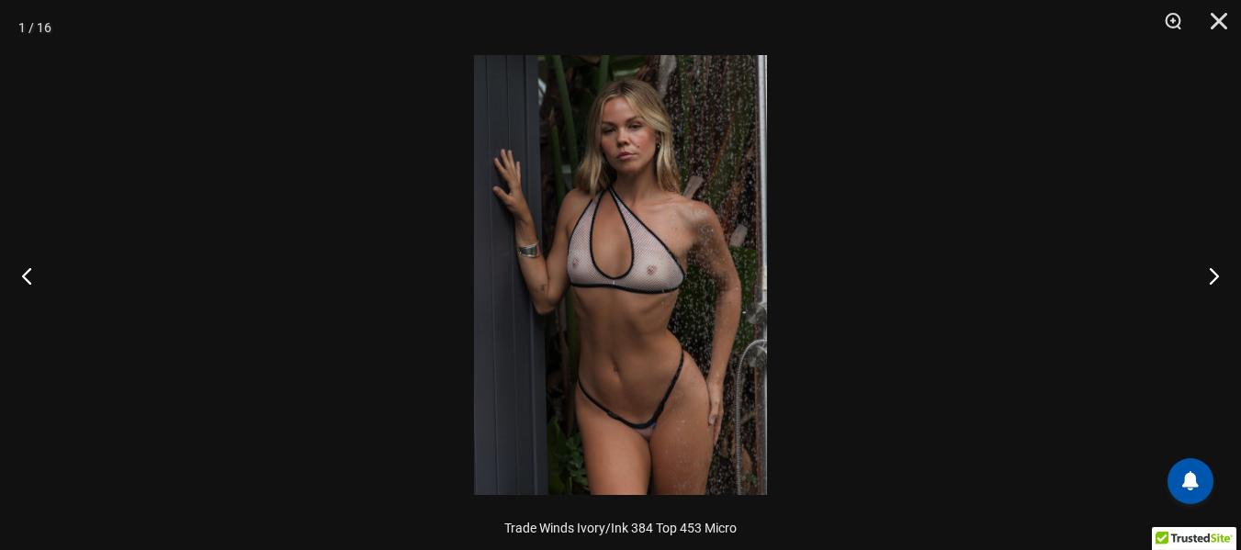
click at [683, 229] on img at bounding box center [620, 275] width 293 height 440
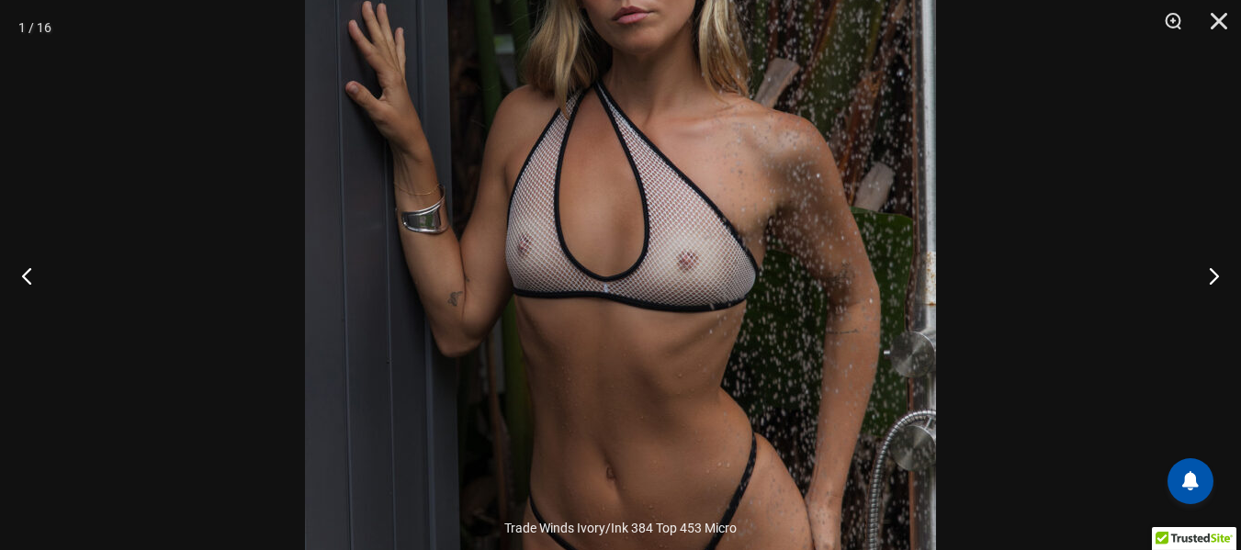
click at [799, 254] on img at bounding box center [620, 272] width 631 height 946
click at [1212, 276] on button "Next" at bounding box center [1206, 276] width 69 height 92
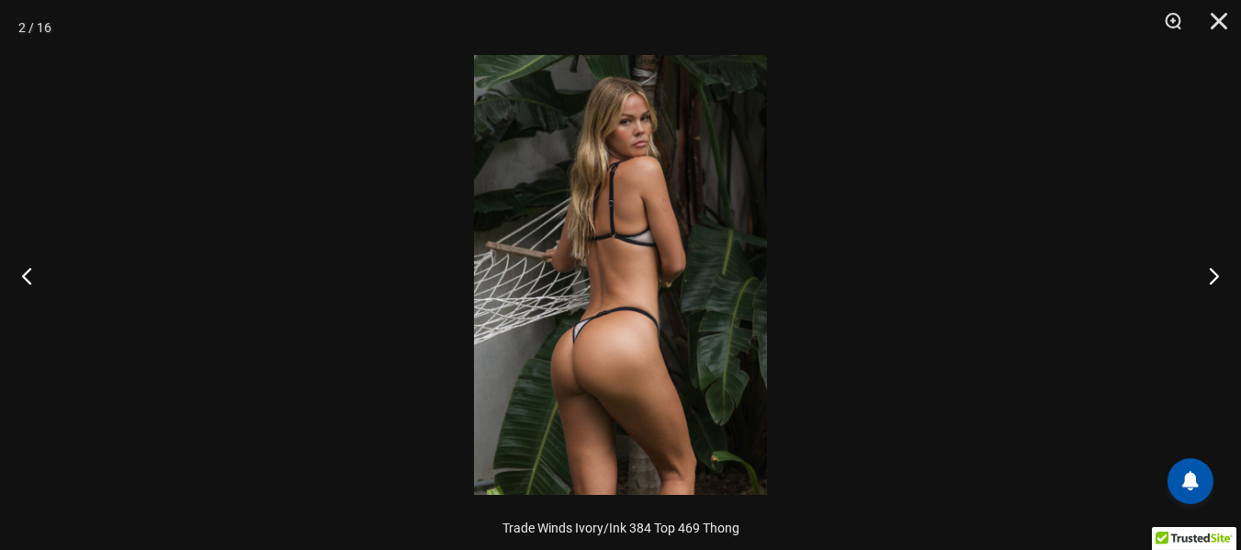
click at [603, 142] on img at bounding box center [620, 275] width 293 height 440
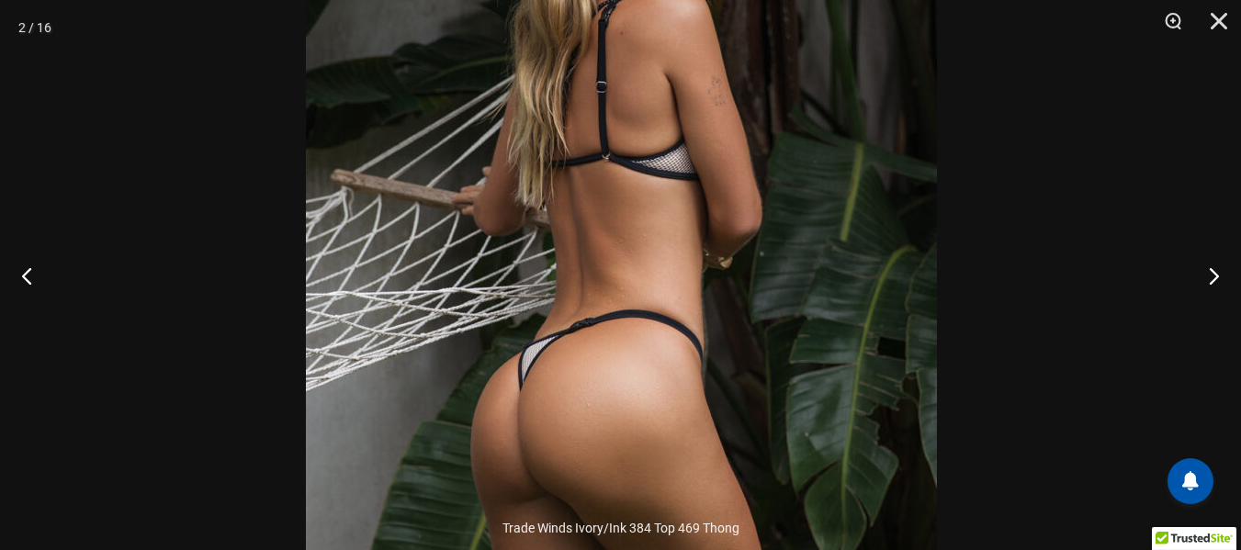
click at [846, 190] on img at bounding box center [621, 242] width 631 height 946
click at [1209, 270] on button "Next" at bounding box center [1206, 276] width 69 height 92
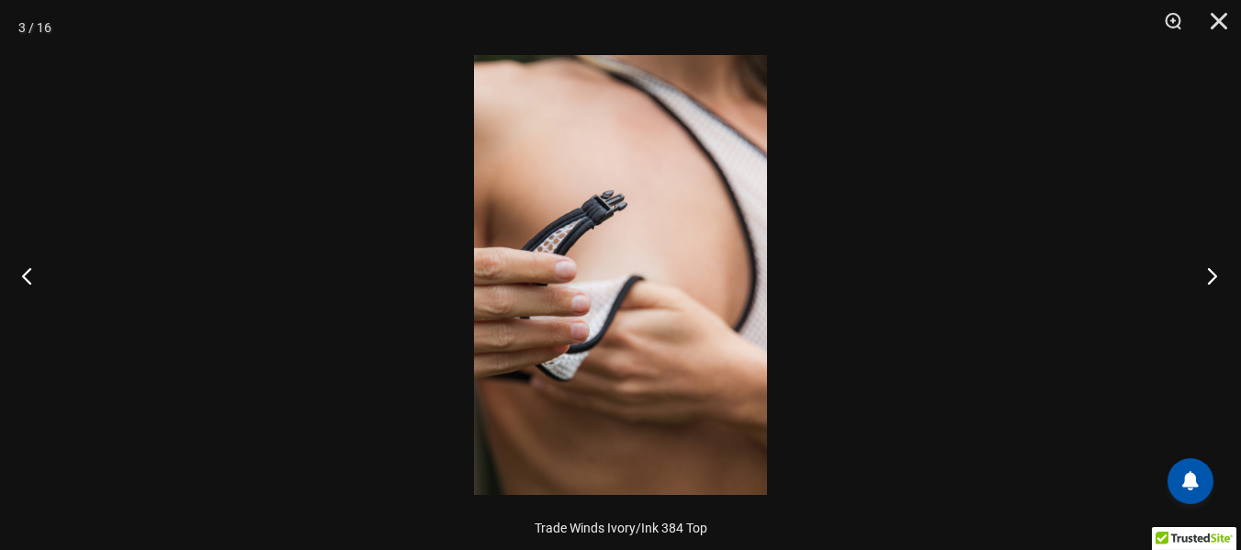
click at [1209, 272] on button "Next" at bounding box center [1206, 276] width 69 height 92
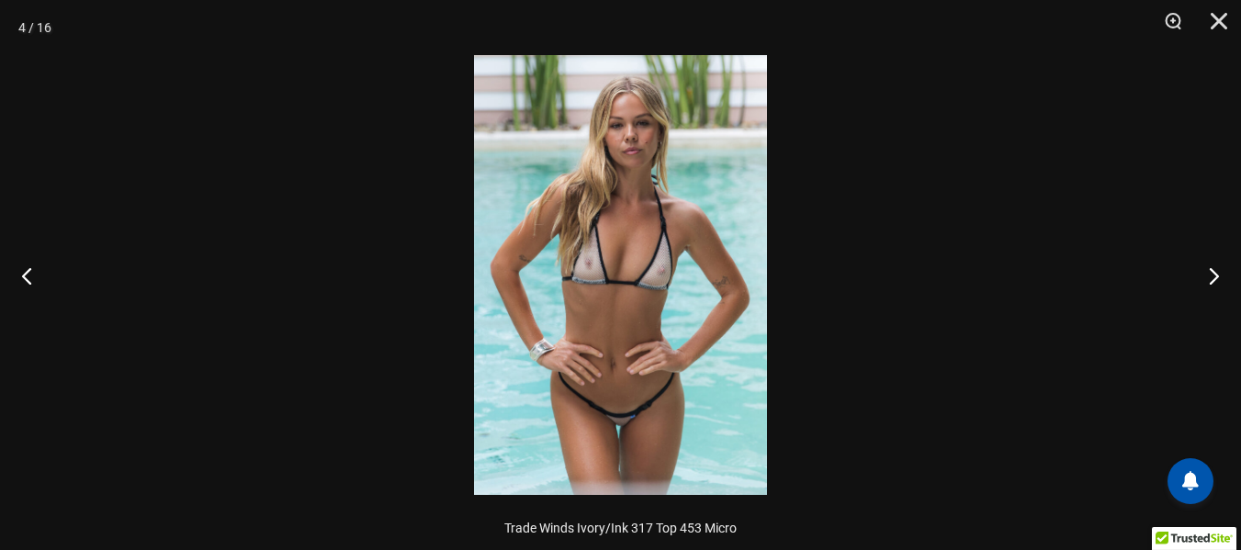
click at [691, 190] on img at bounding box center [620, 275] width 293 height 440
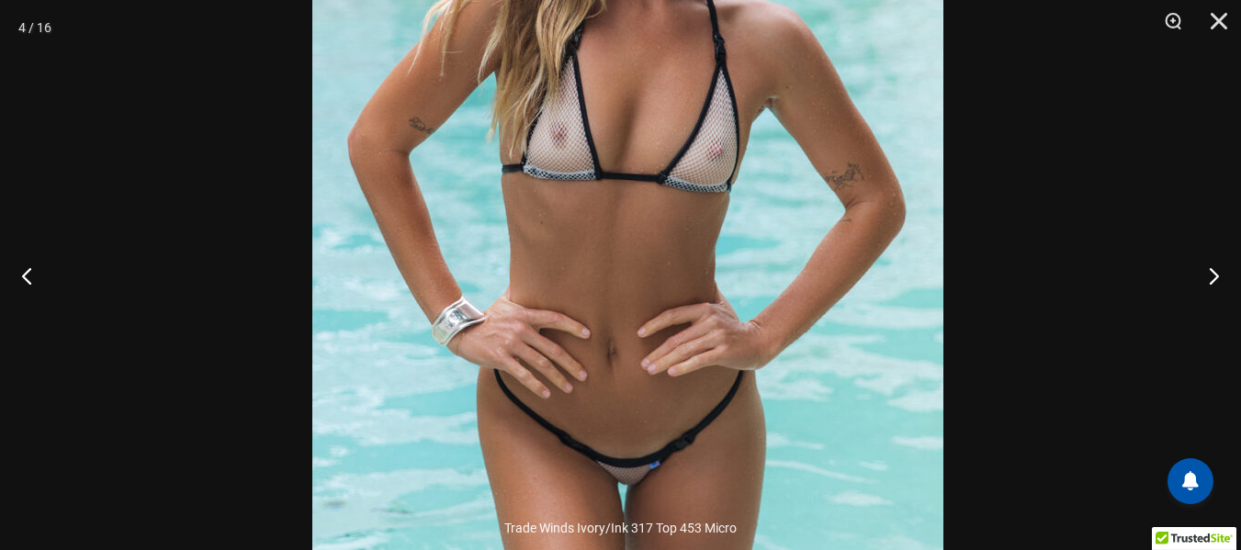
click at [829, 132] on img at bounding box center [627, 161] width 631 height 946
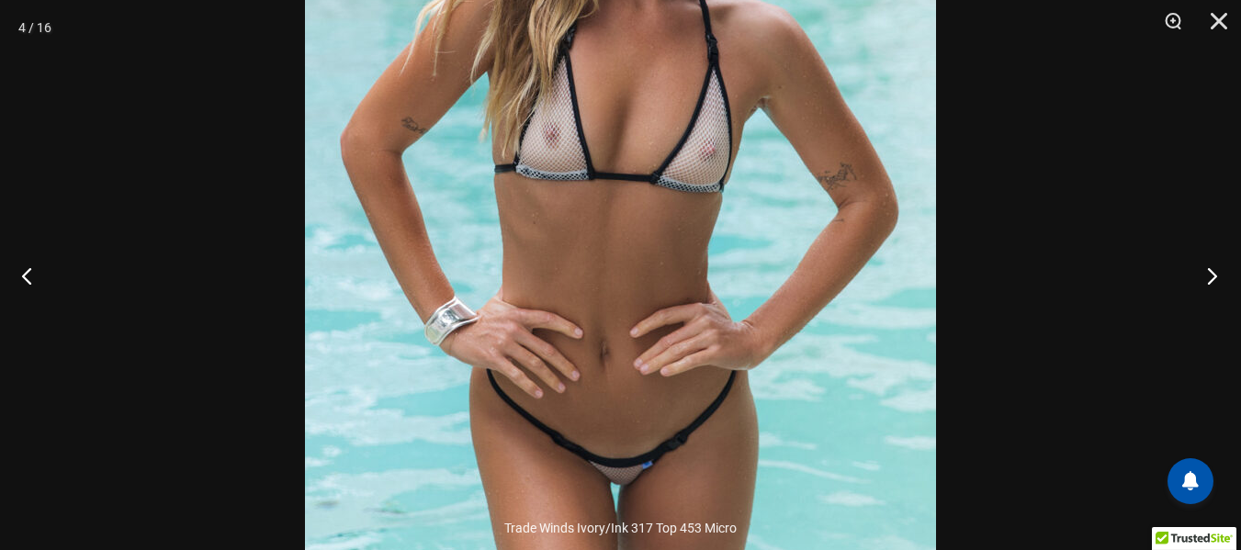
click at [1211, 277] on button "Next" at bounding box center [1206, 276] width 69 height 92
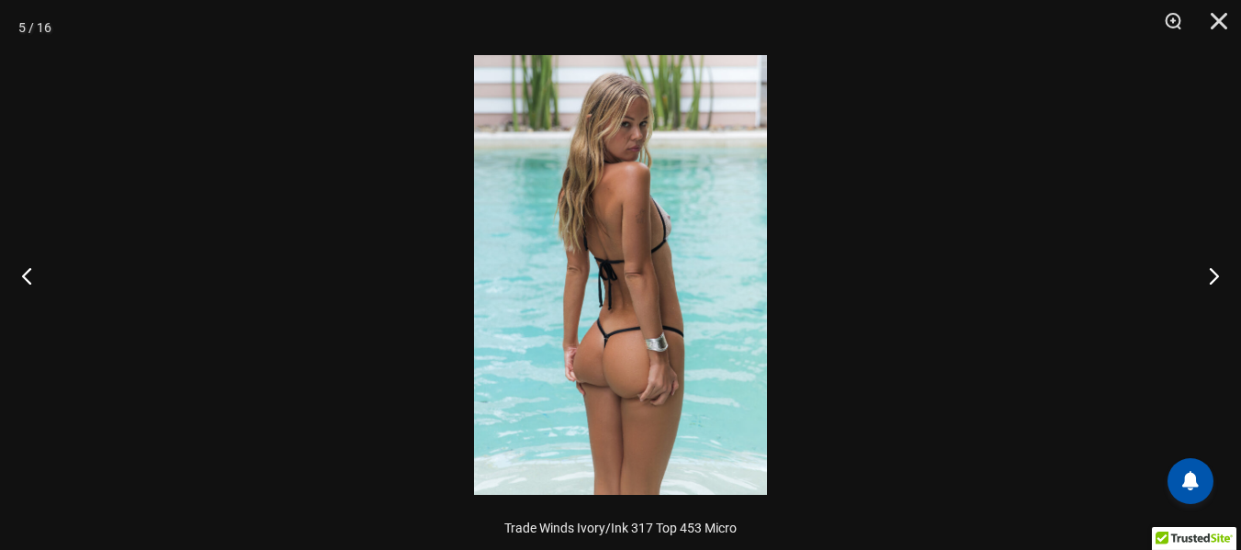
click at [674, 139] on img at bounding box center [620, 275] width 293 height 440
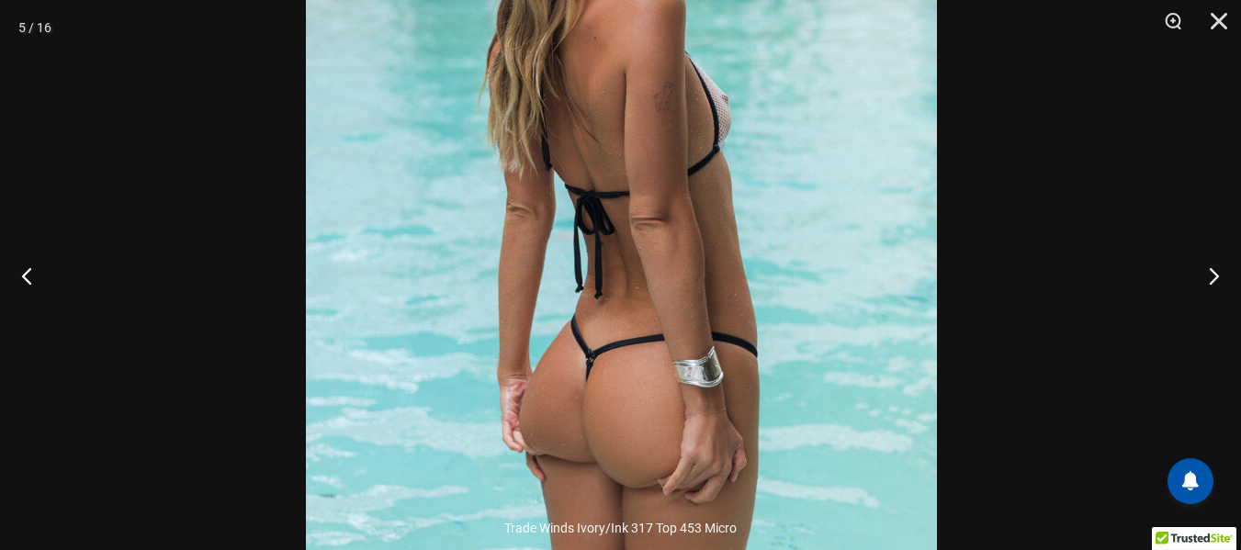
click at [843, 130] on img at bounding box center [621, 223] width 631 height 946
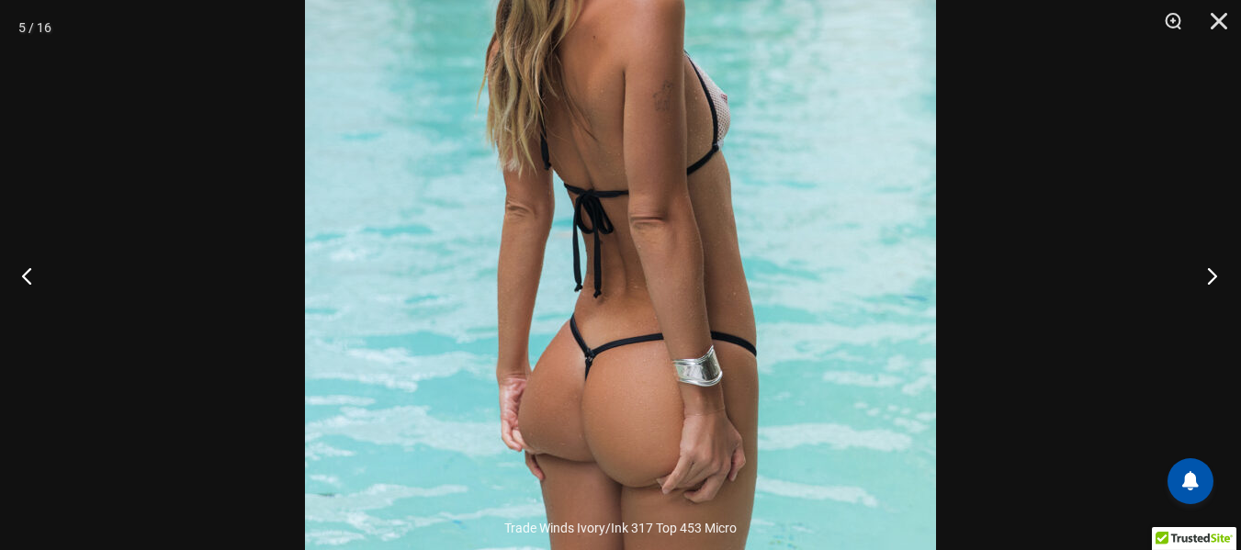
click at [1211, 275] on button "Next" at bounding box center [1206, 276] width 69 height 92
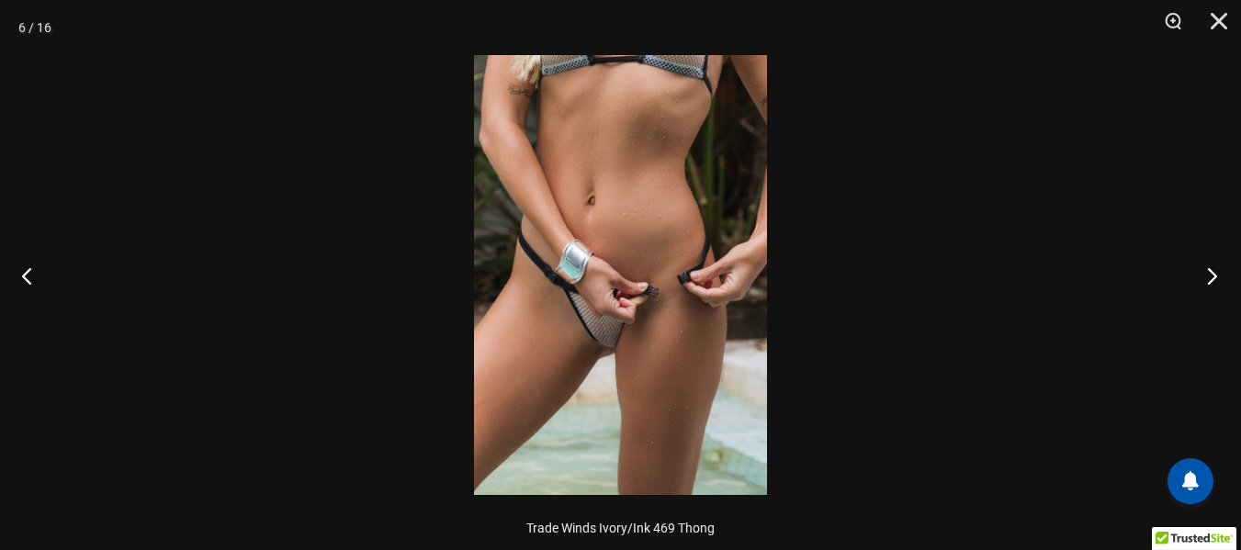
click at [1211, 275] on button "Next" at bounding box center [1206, 276] width 69 height 92
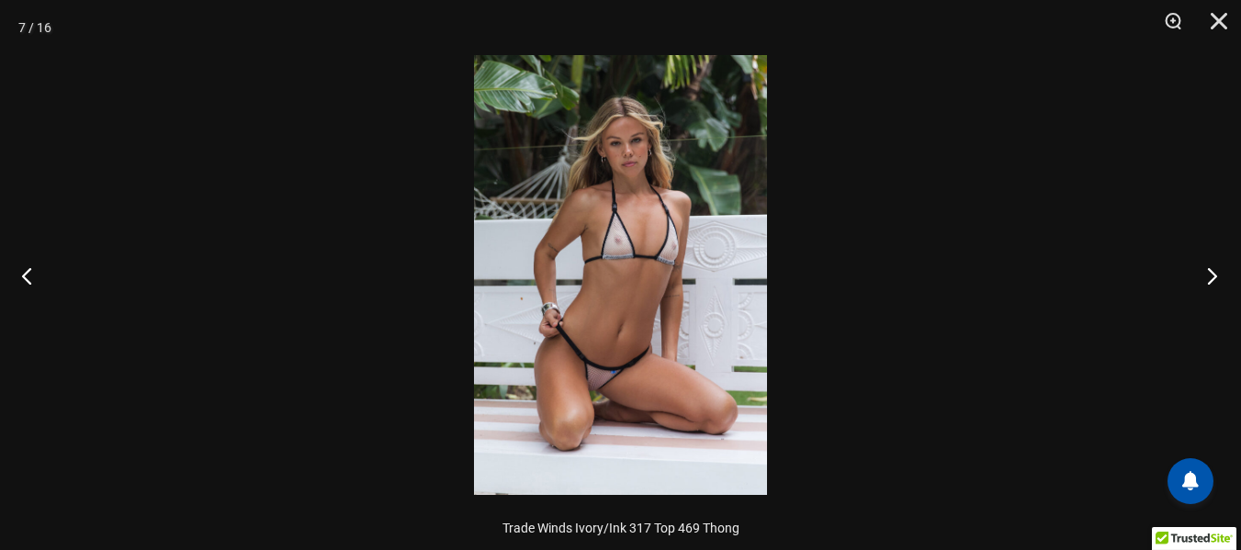
click at [1211, 275] on button "Next" at bounding box center [1206, 276] width 69 height 92
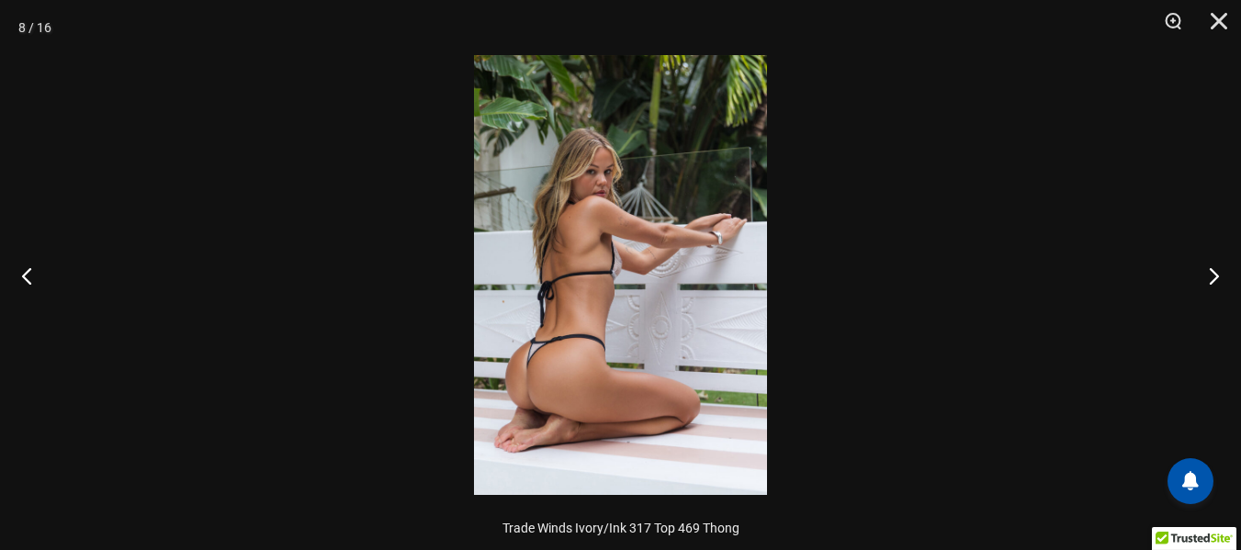
click at [644, 168] on img at bounding box center [620, 275] width 293 height 440
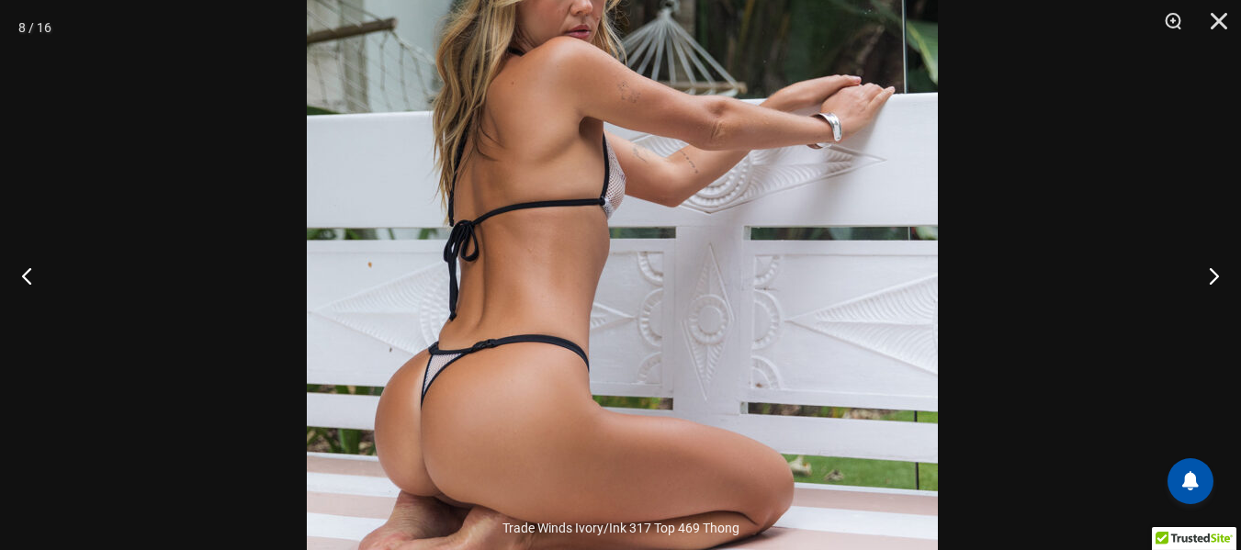
click at [818, 232] on img at bounding box center [622, 208] width 631 height 946
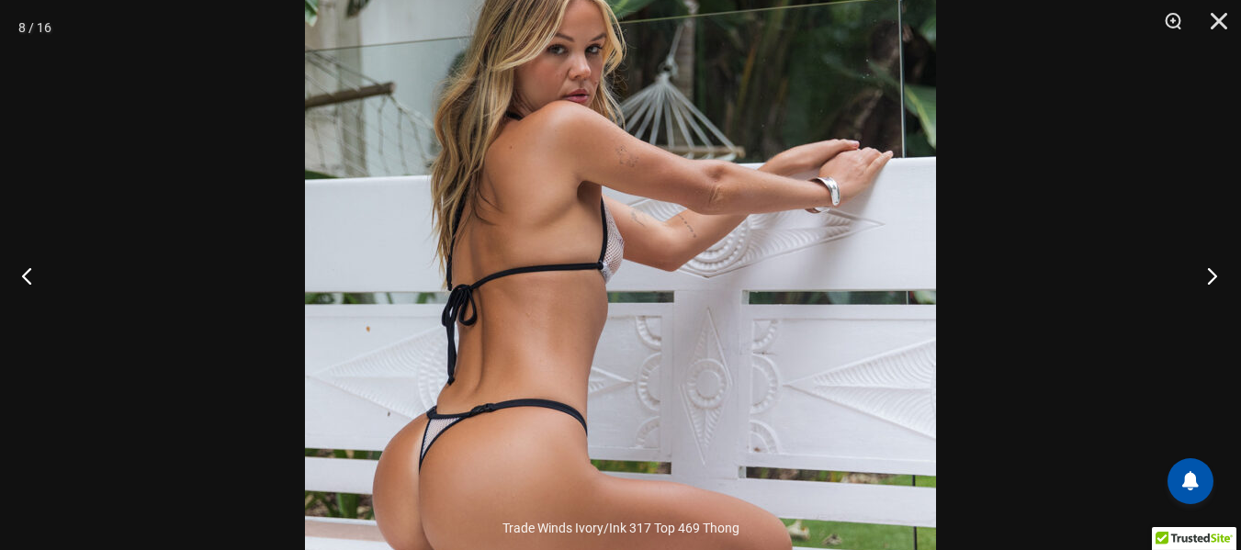
click at [1214, 276] on button "Next" at bounding box center [1206, 276] width 69 height 92
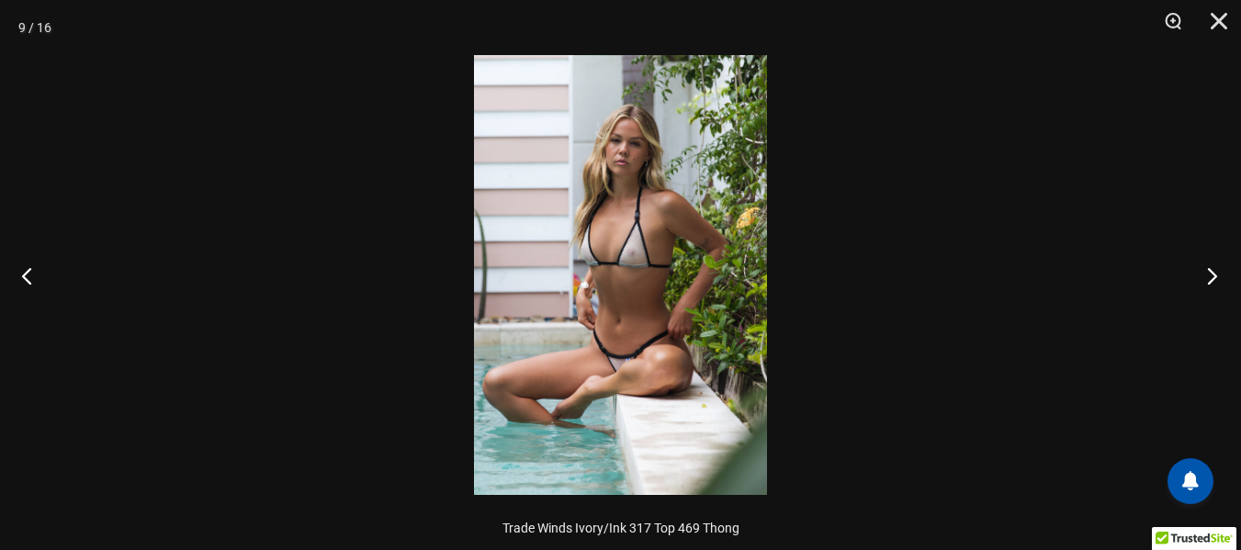
click at [1214, 276] on button "Next" at bounding box center [1206, 276] width 69 height 92
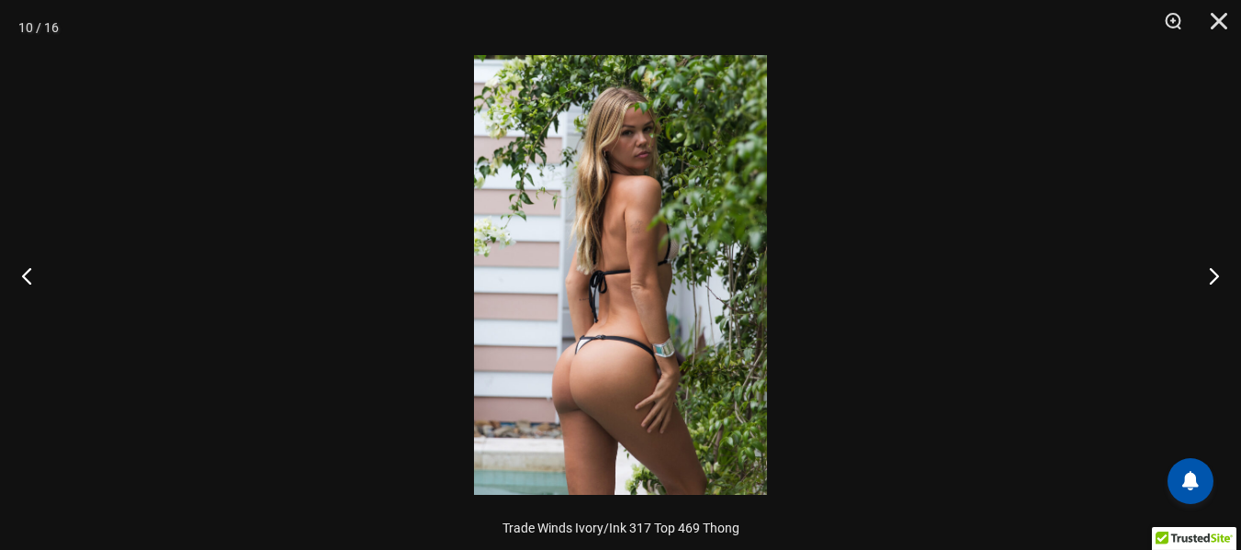
click at [669, 153] on img at bounding box center [620, 275] width 293 height 440
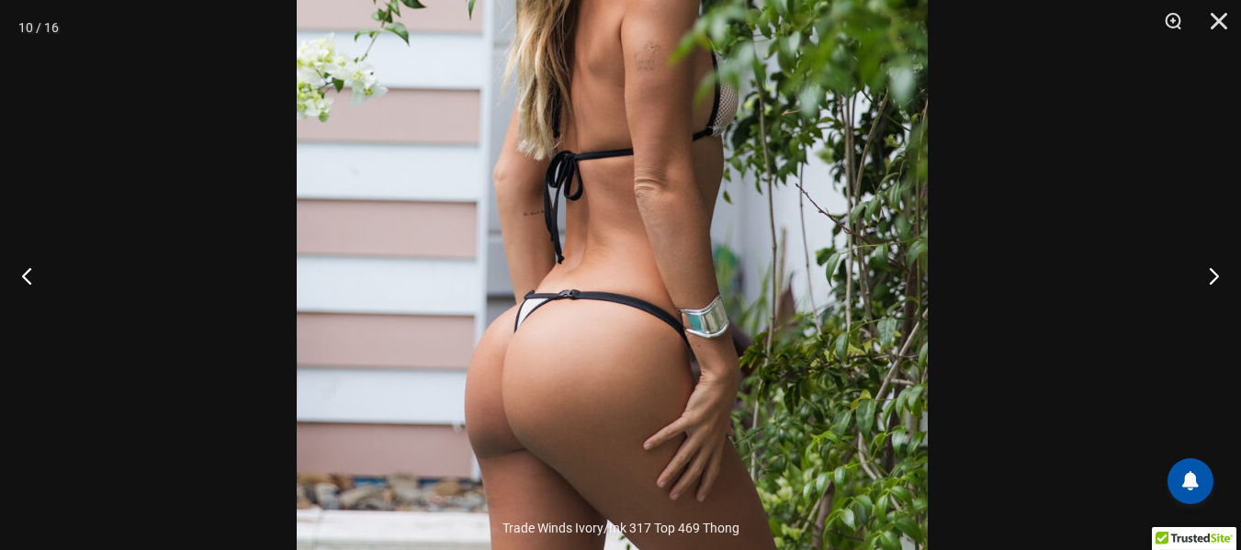
click at [777, 121] on img at bounding box center [612, 161] width 631 height 946
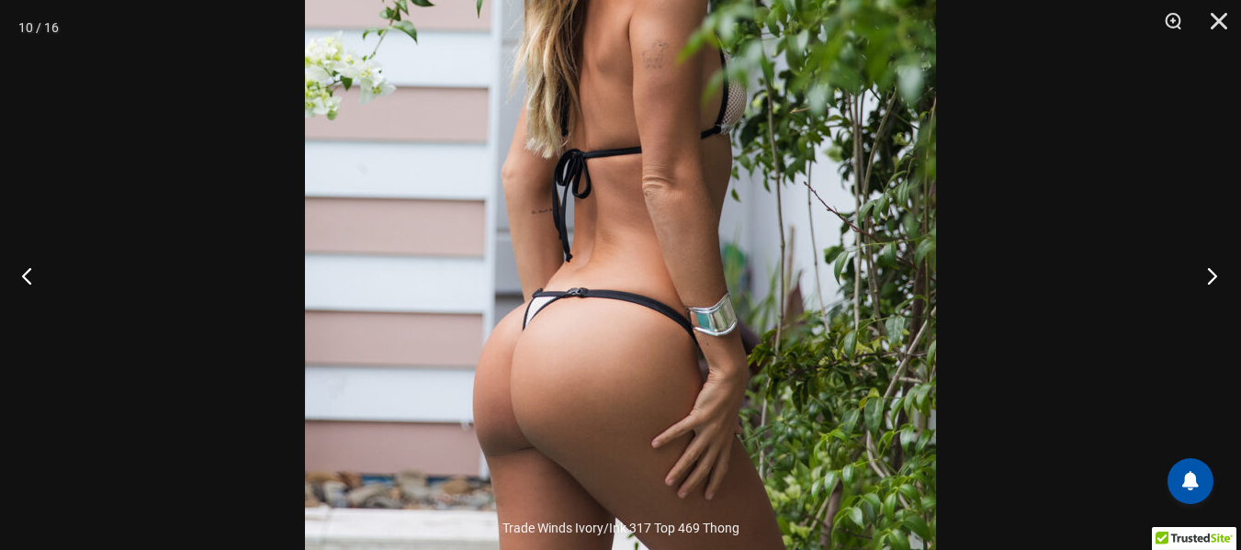
click at [1212, 276] on button "Next" at bounding box center [1206, 276] width 69 height 92
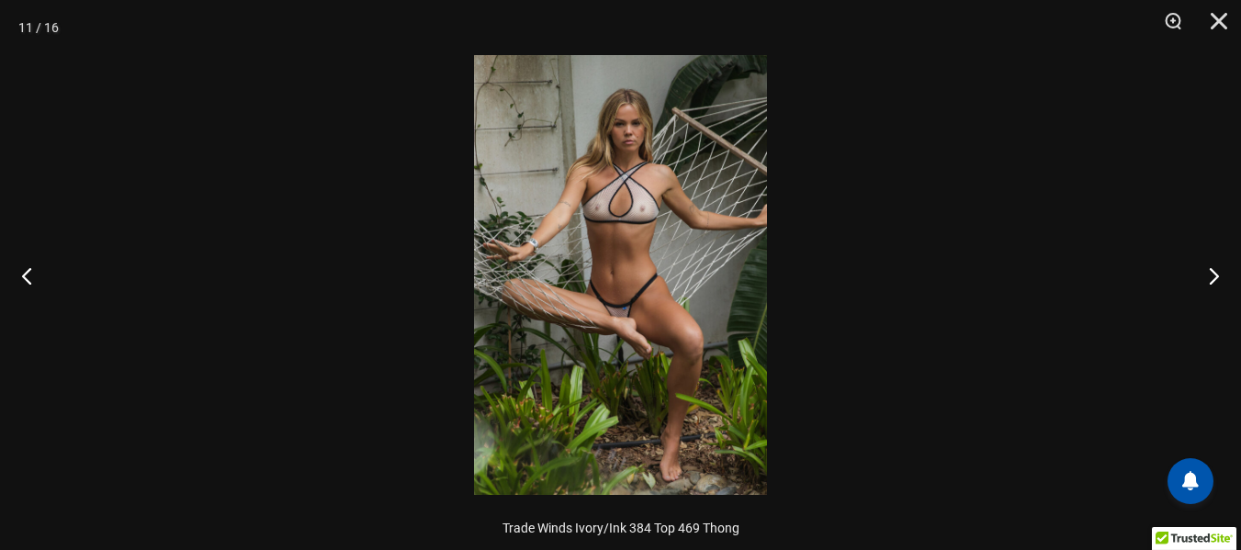
click at [679, 149] on img at bounding box center [620, 275] width 293 height 440
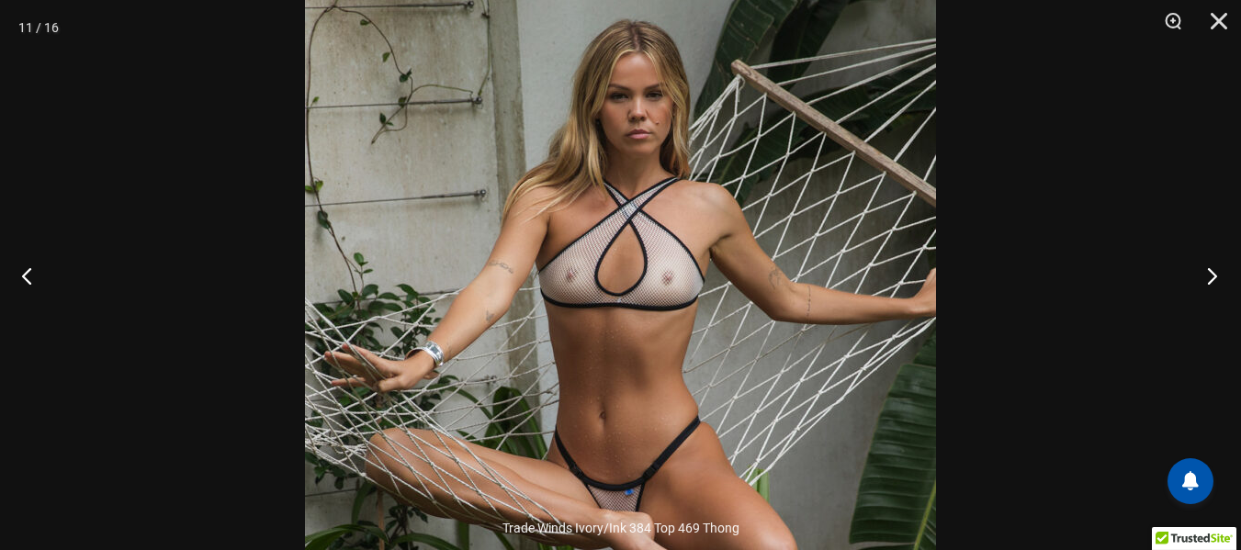
click at [1216, 275] on button "Next" at bounding box center [1206, 276] width 69 height 92
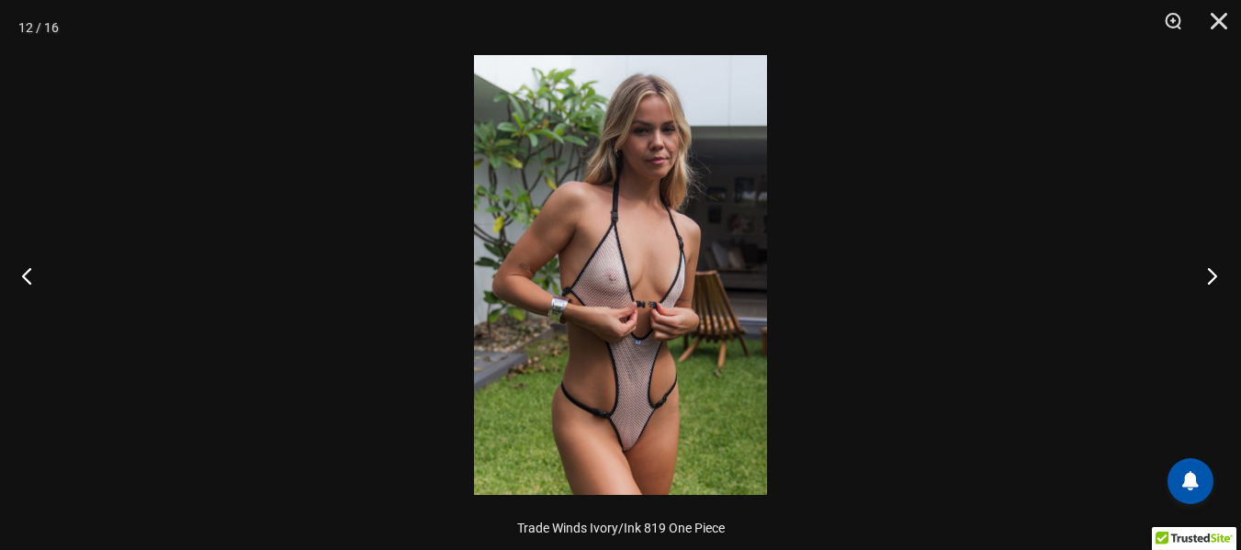
click at [1216, 275] on button "Next" at bounding box center [1206, 276] width 69 height 92
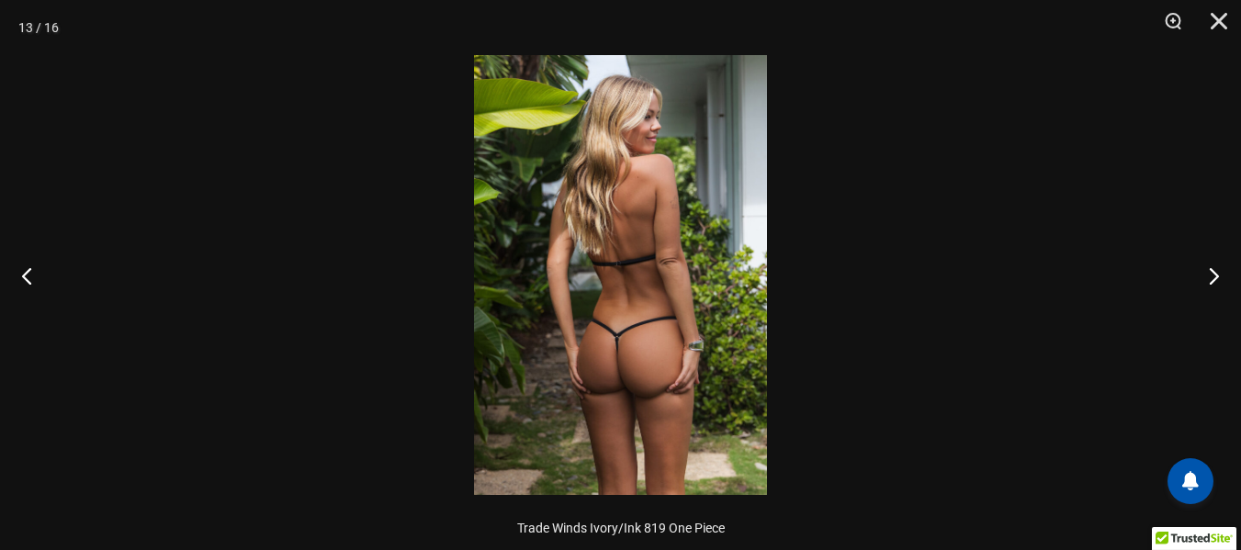
click at [658, 141] on img at bounding box center [620, 275] width 293 height 440
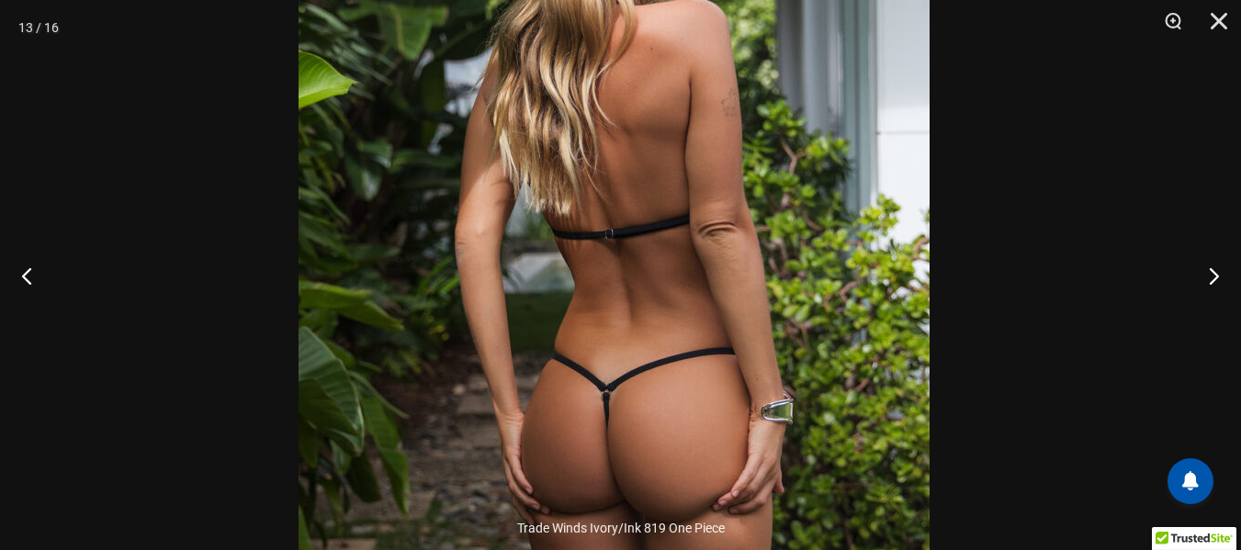
click at [804, 83] on img at bounding box center [614, 259] width 631 height 946
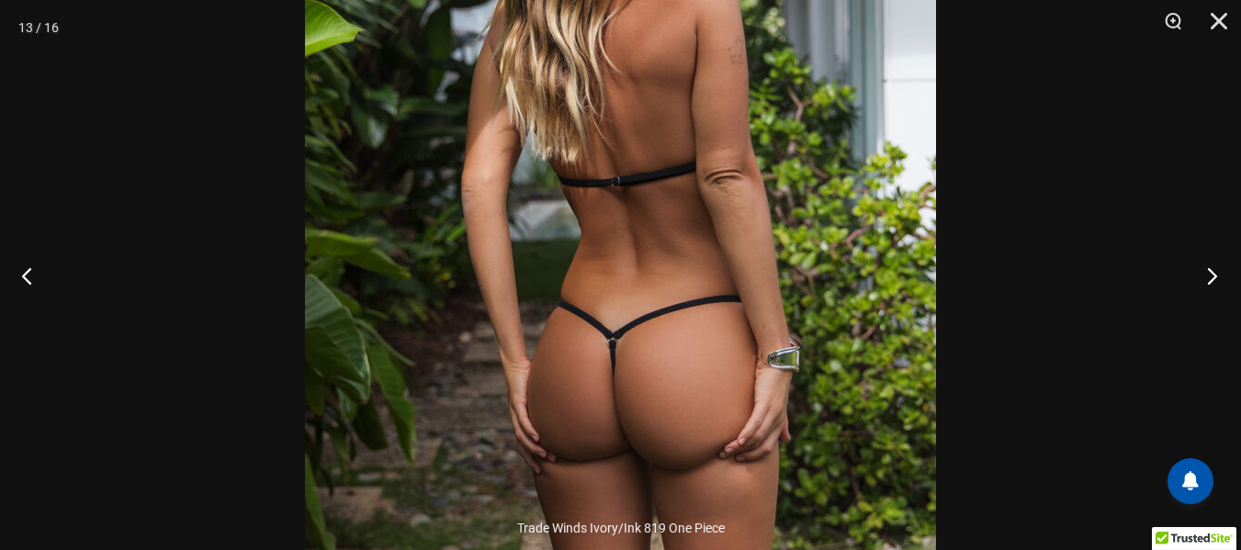
click at [1214, 274] on button "Next" at bounding box center [1206, 276] width 69 height 92
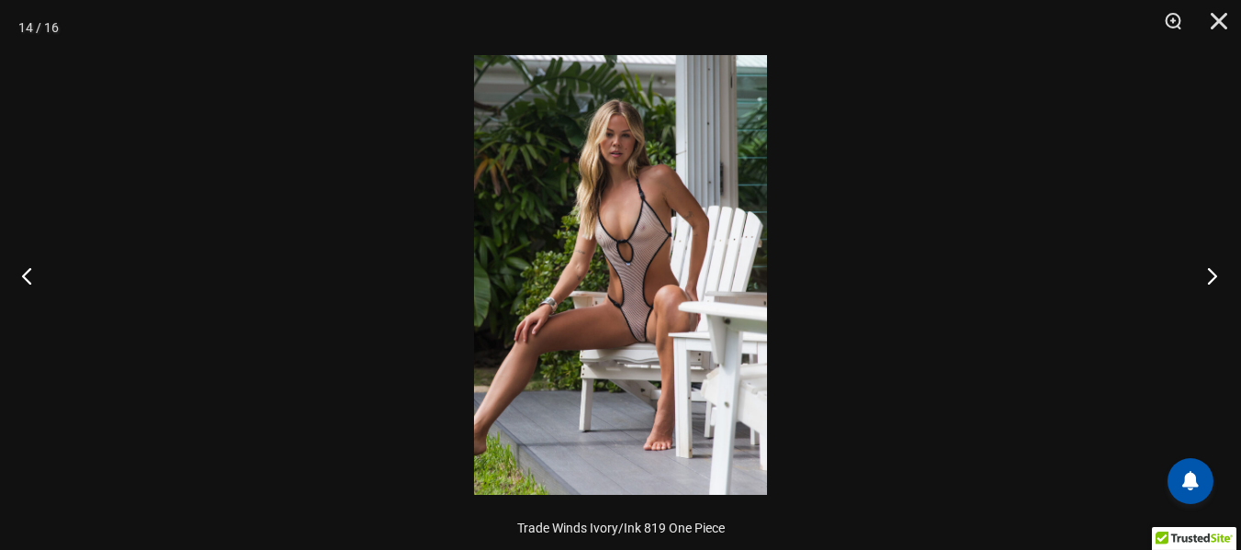
click at [1214, 274] on button "Next" at bounding box center [1206, 276] width 69 height 92
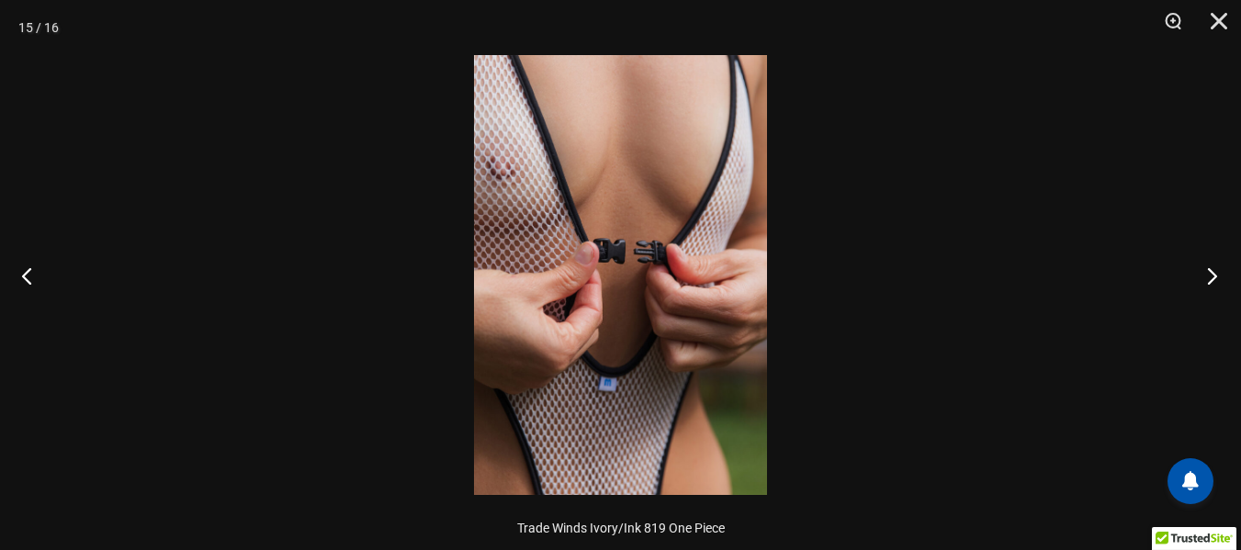
click at [1214, 276] on button "Next" at bounding box center [1206, 276] width 69 height 92
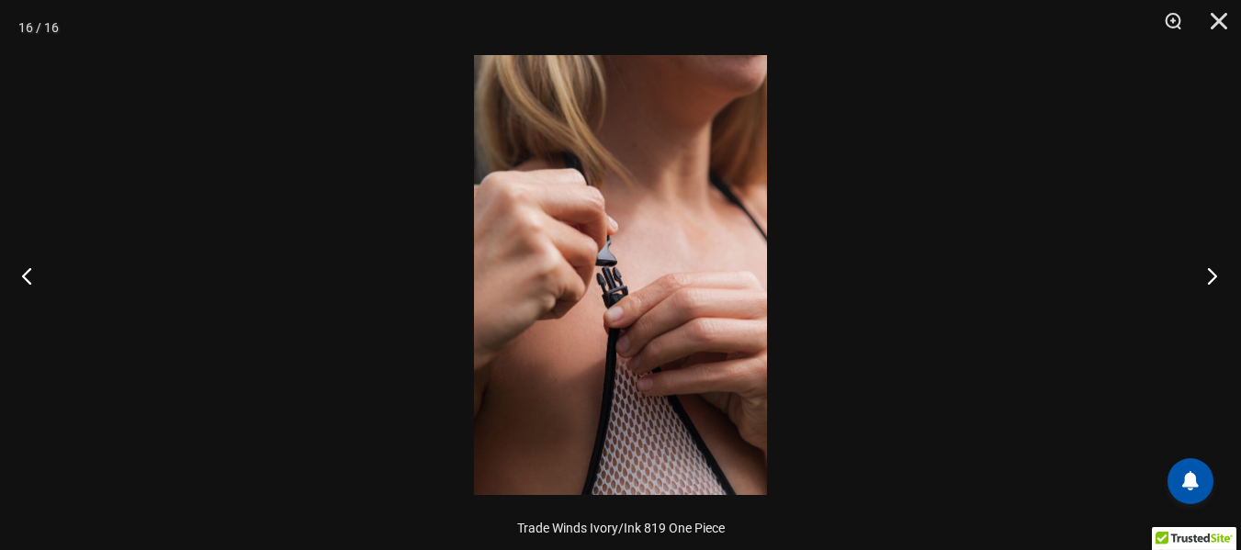
click at [1214, 276] on button "Next" at bounding box center [1206, 276] width 69 height 92
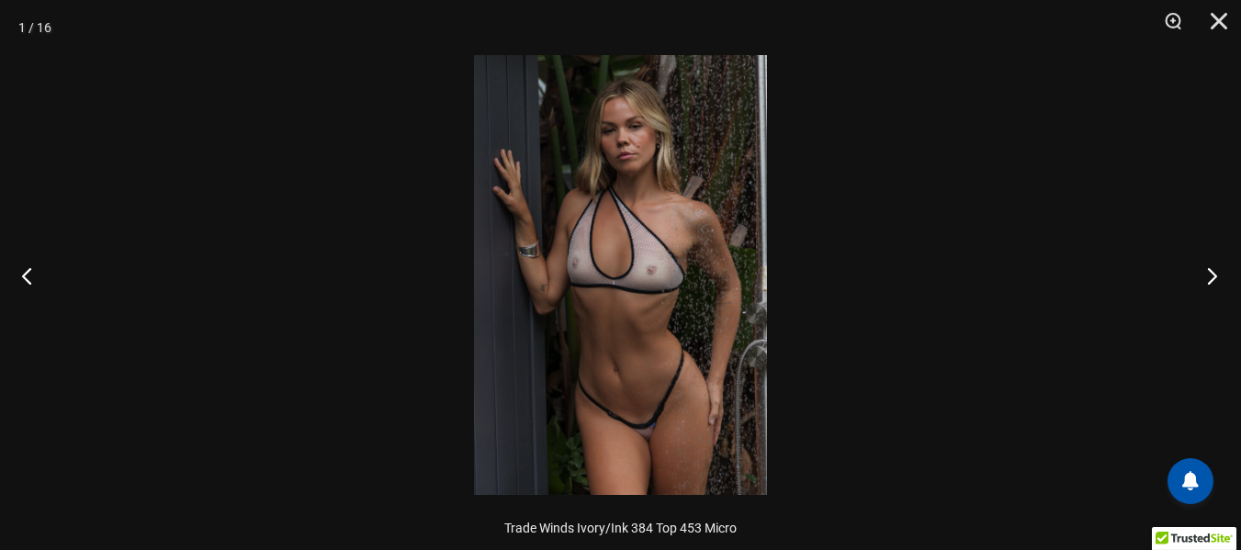
click at [1214, 276] on button "Next" at bounding box center [1206, 276] width 69 height 92
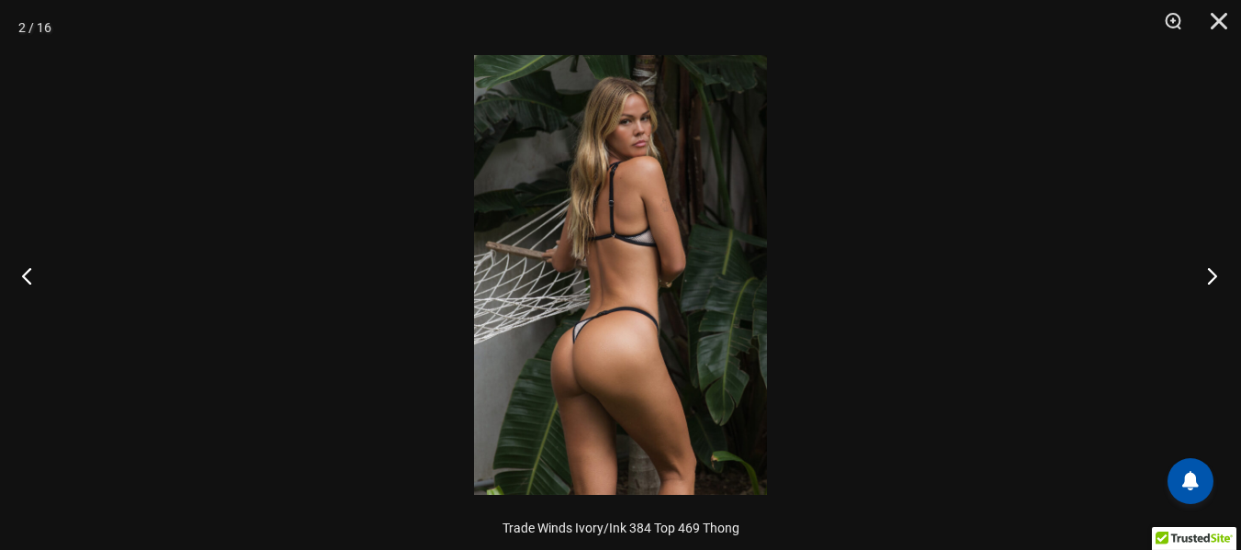
click at [1214, 276] on button "Next" at bounding box center [1206, 276] width 69 height 92
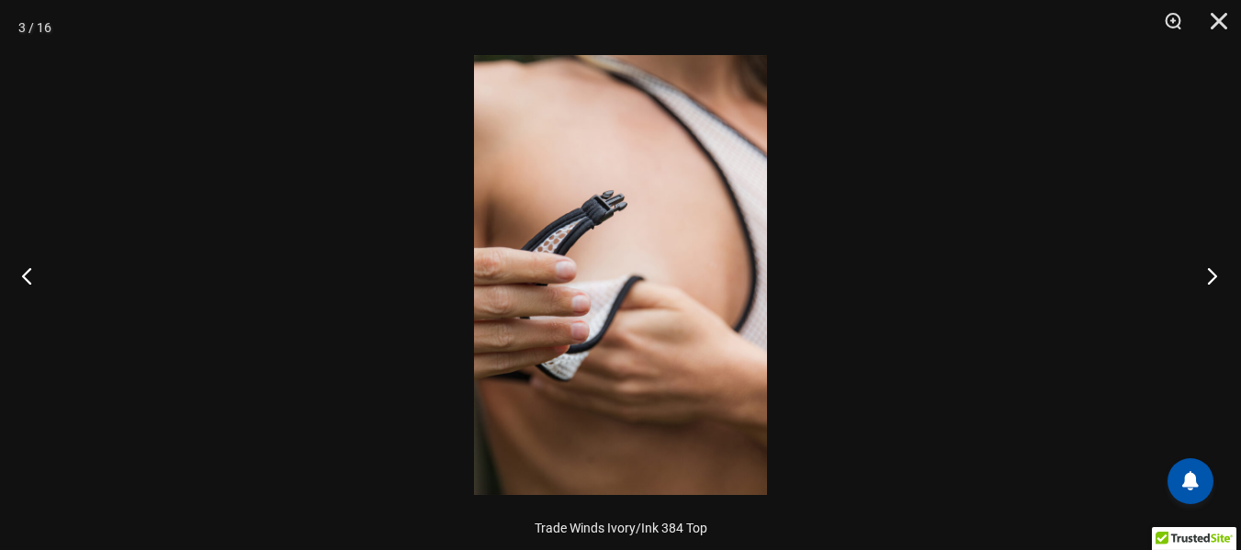
click at [1214, 276] on button "Next" at bounding box center [1206, 276] width 69 height 92
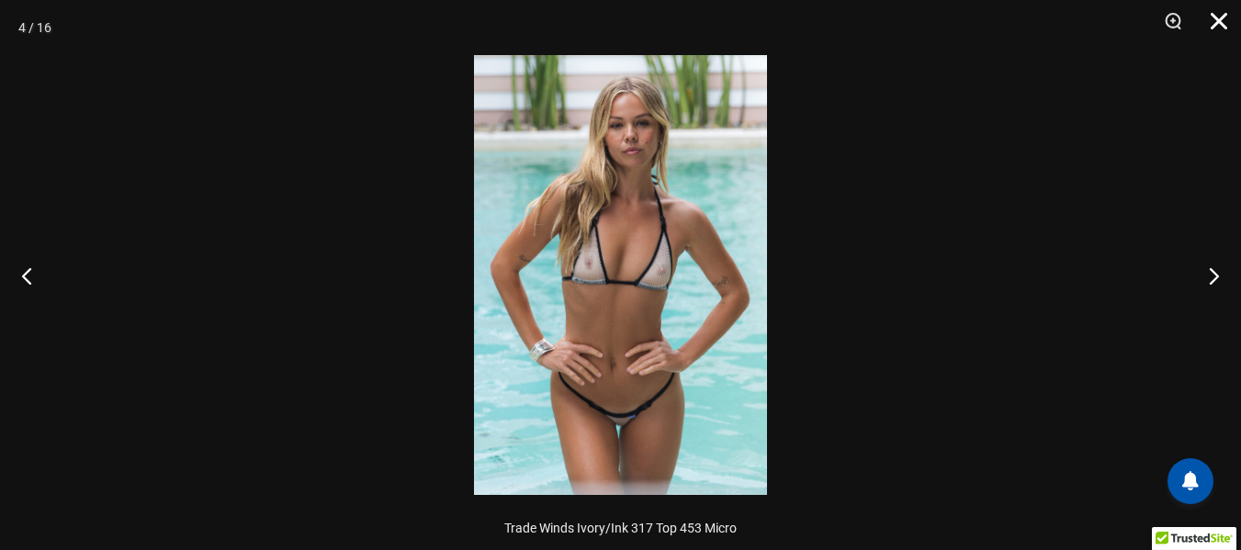
click at [1213, 17] on button "Close" at bounding box center [1212, 27] width 46 height 55
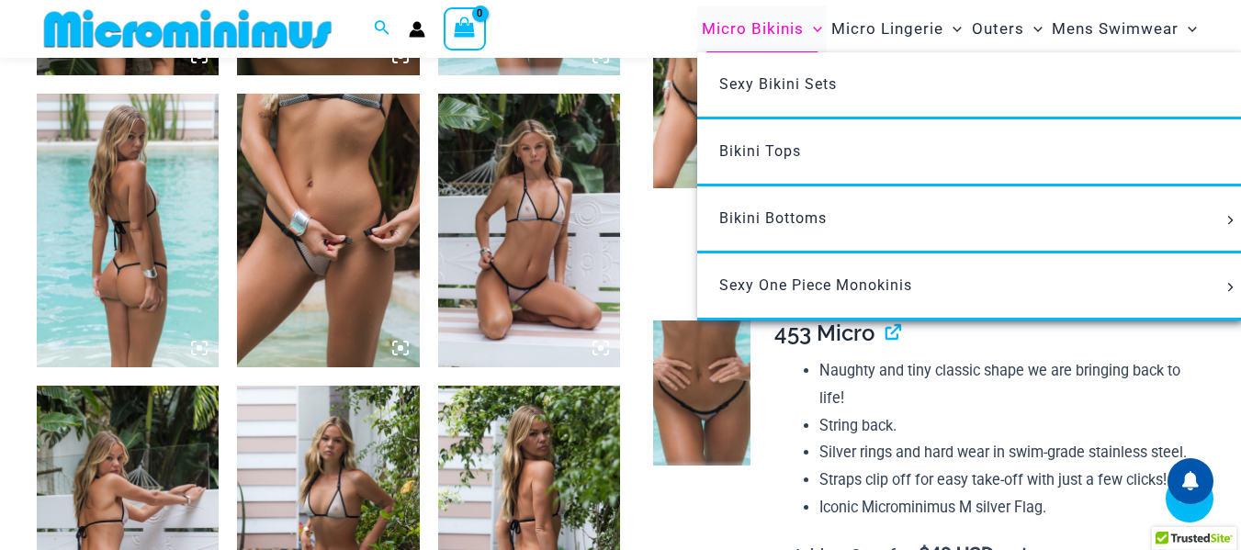
scroll to position [1086, 0]
